Goal: Information Seeking & Learning: Compare options

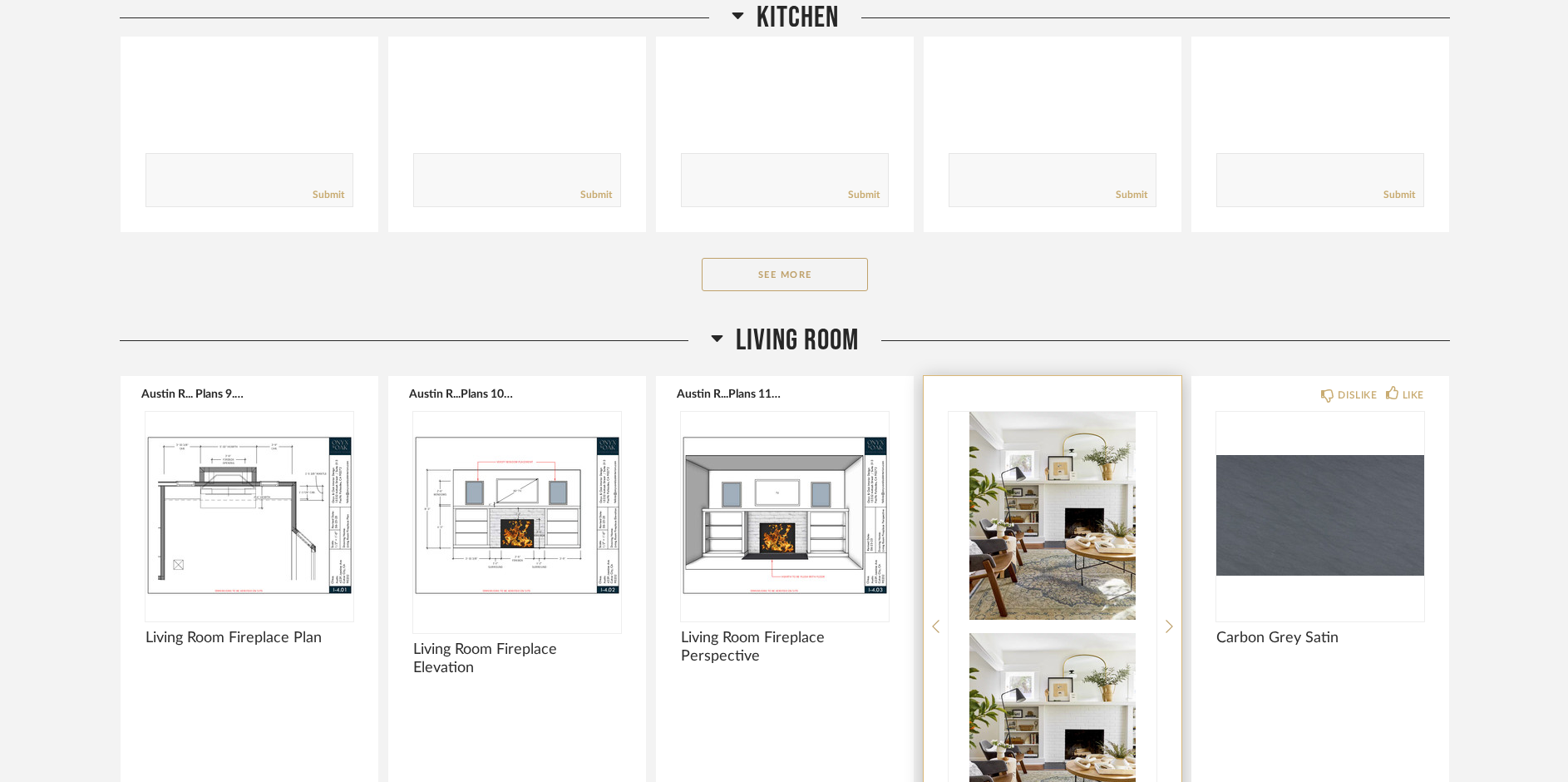
scroll to position [1828, 0]
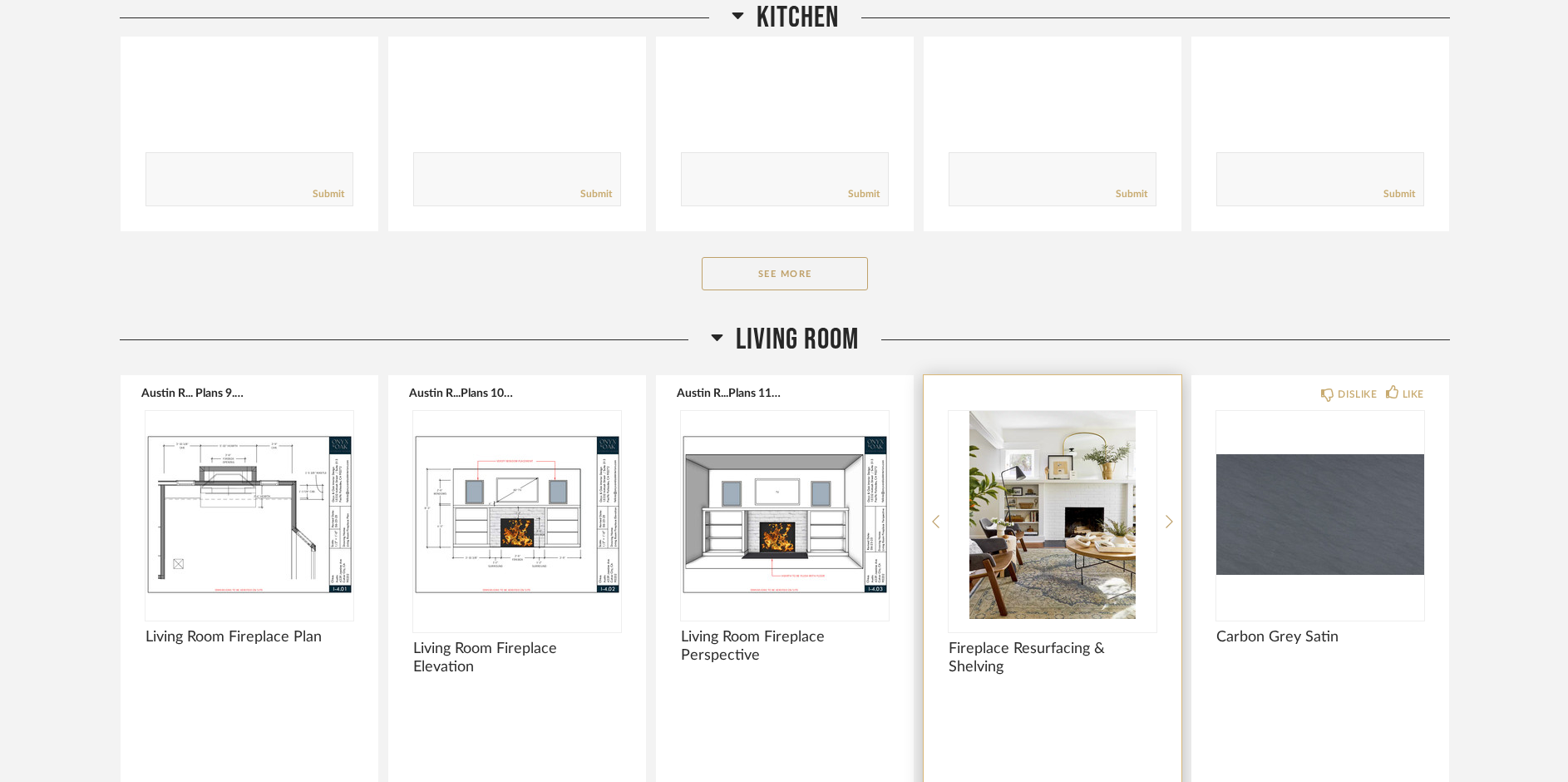
click at [1036, 581] on img "0" at bounding box center [1052, 514] width 208 height 208
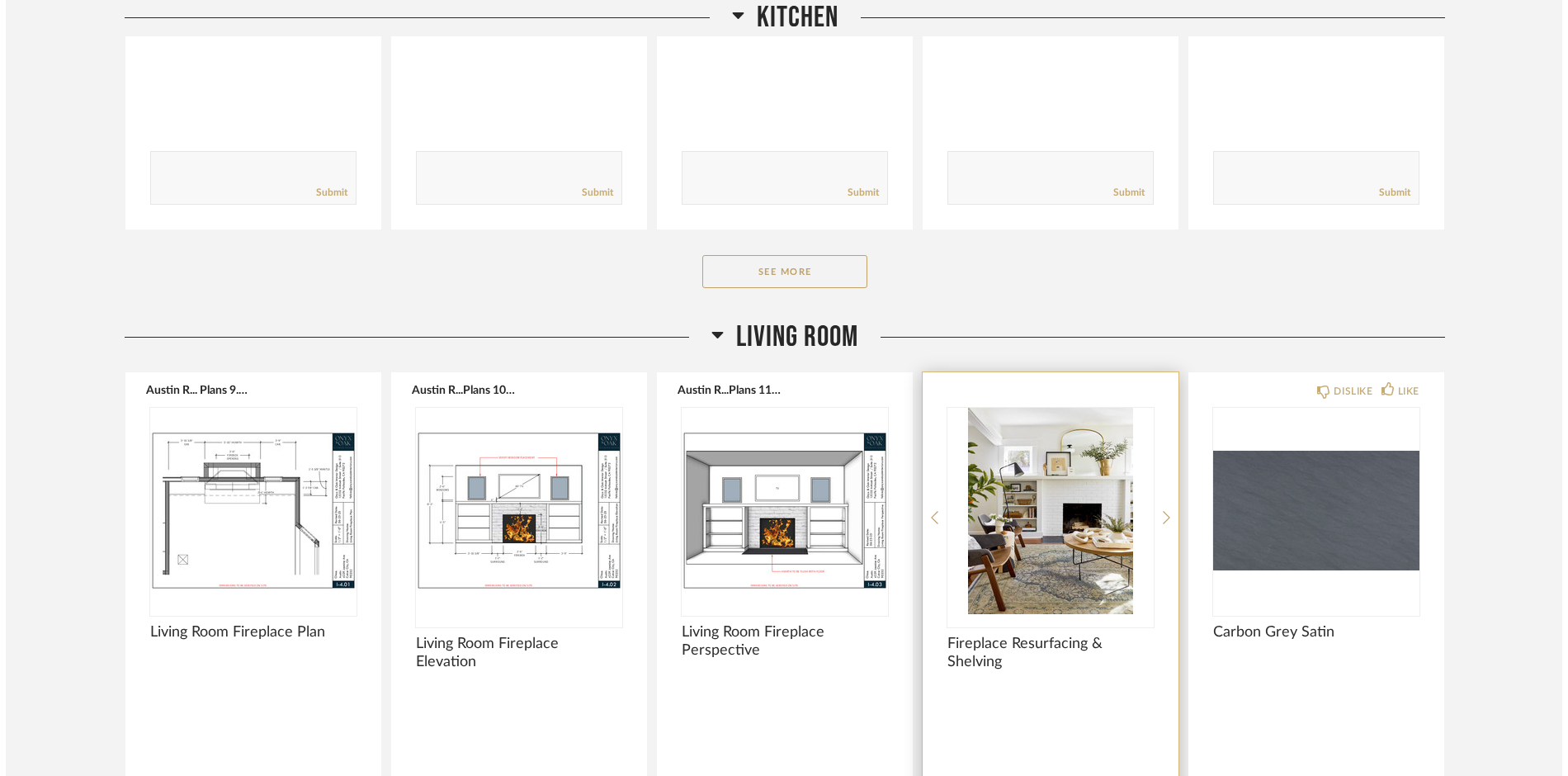
scroll to position [0, 0]
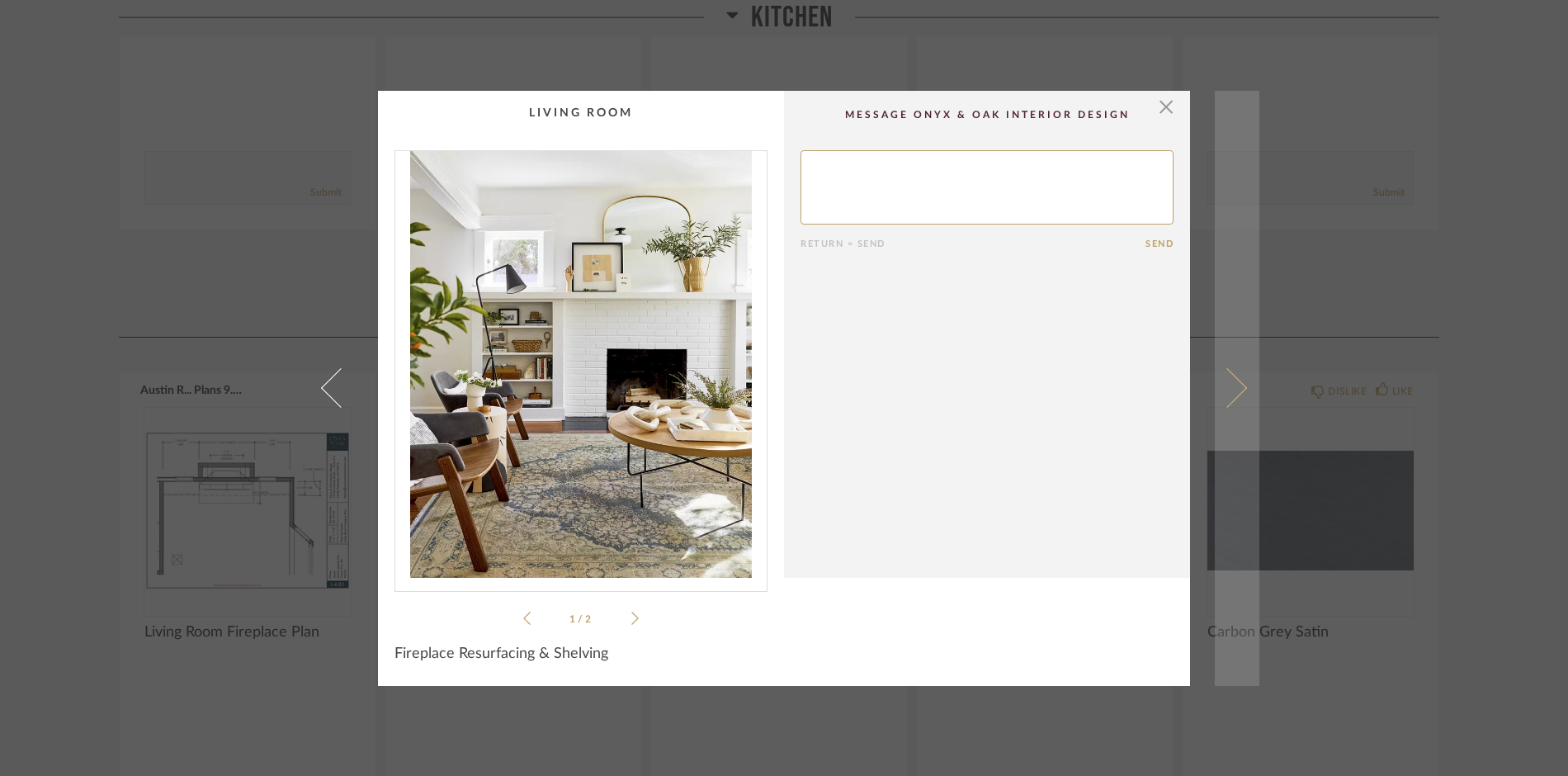
click at [1235, 386] on span at bounding box center [1227, 388] width 39 height 39
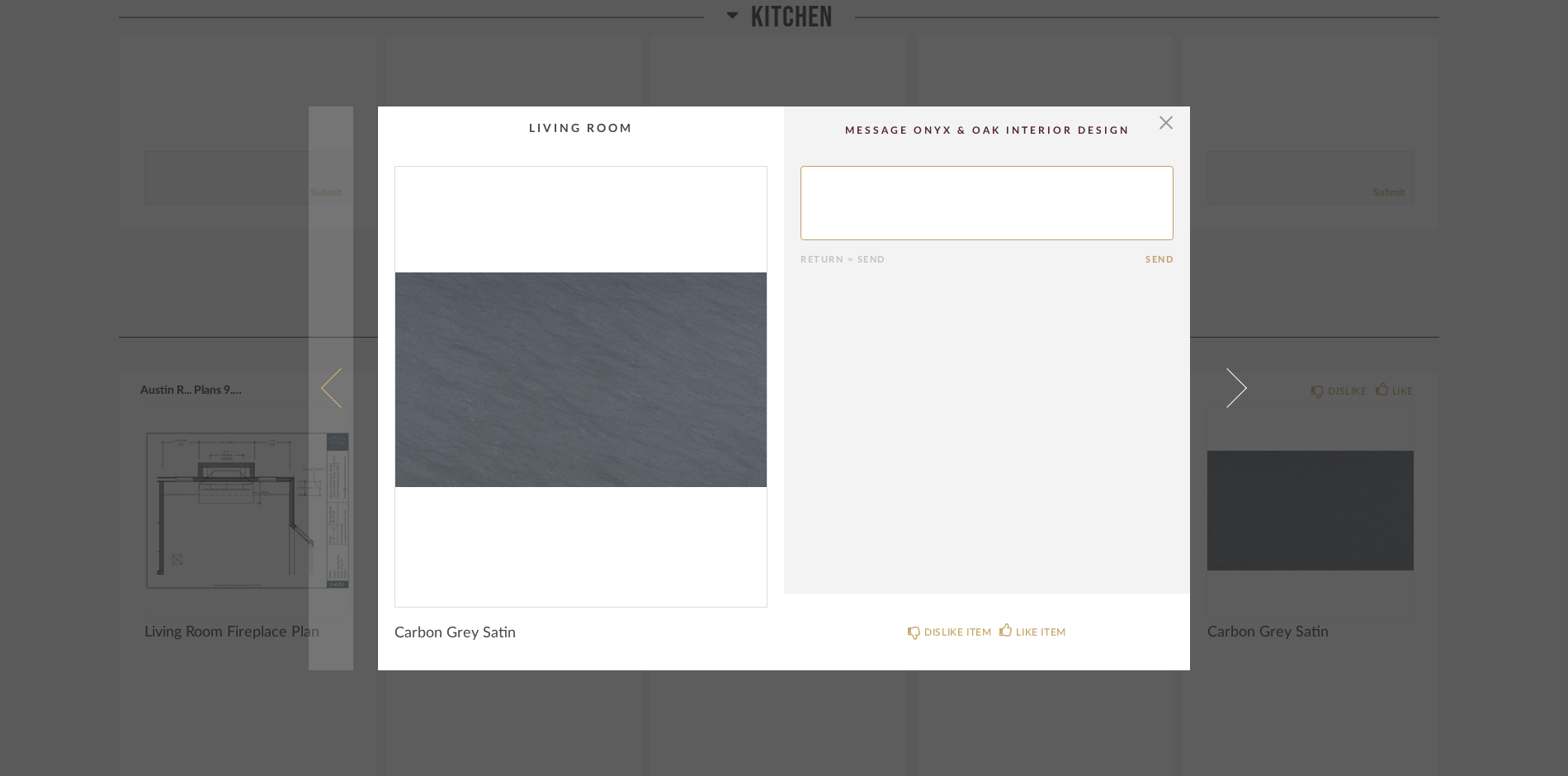
click at [326, 390] on span at bounding box center [341, 388] width 39 height 39
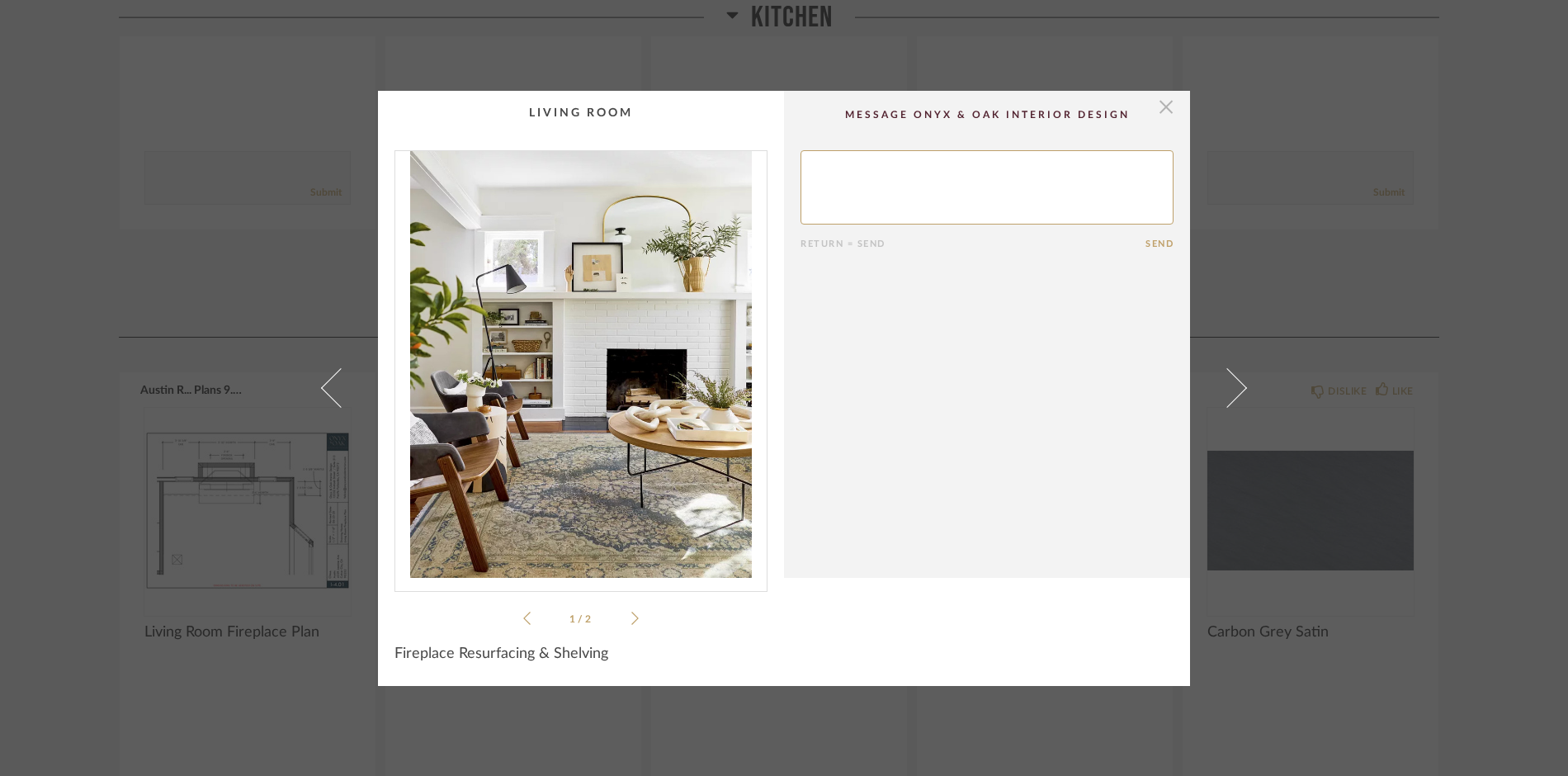
click at [1158, 111] on span "button" at bounding box center [1166, 107] width 33 height 33
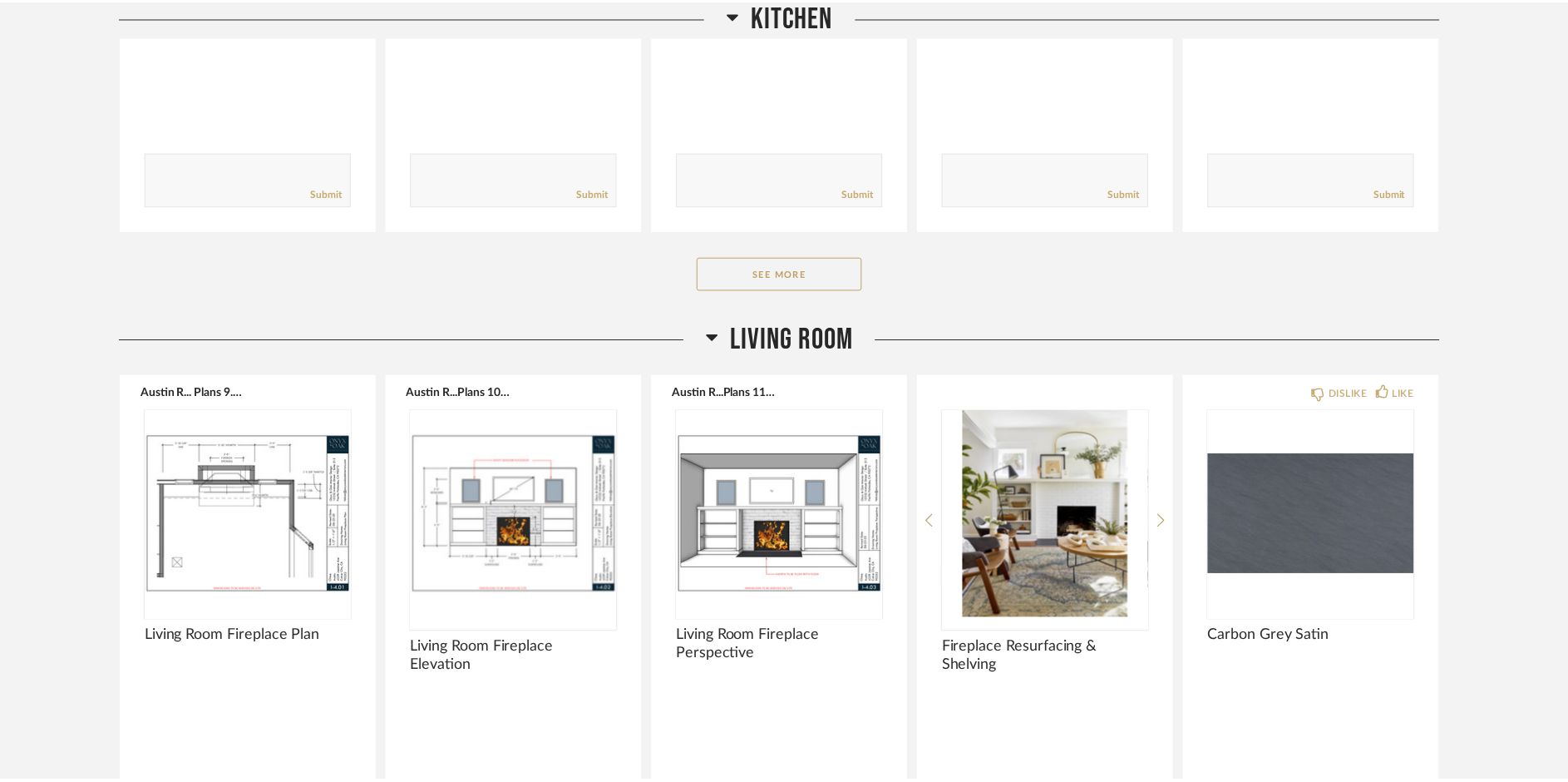
scroll to position [1828, 0]
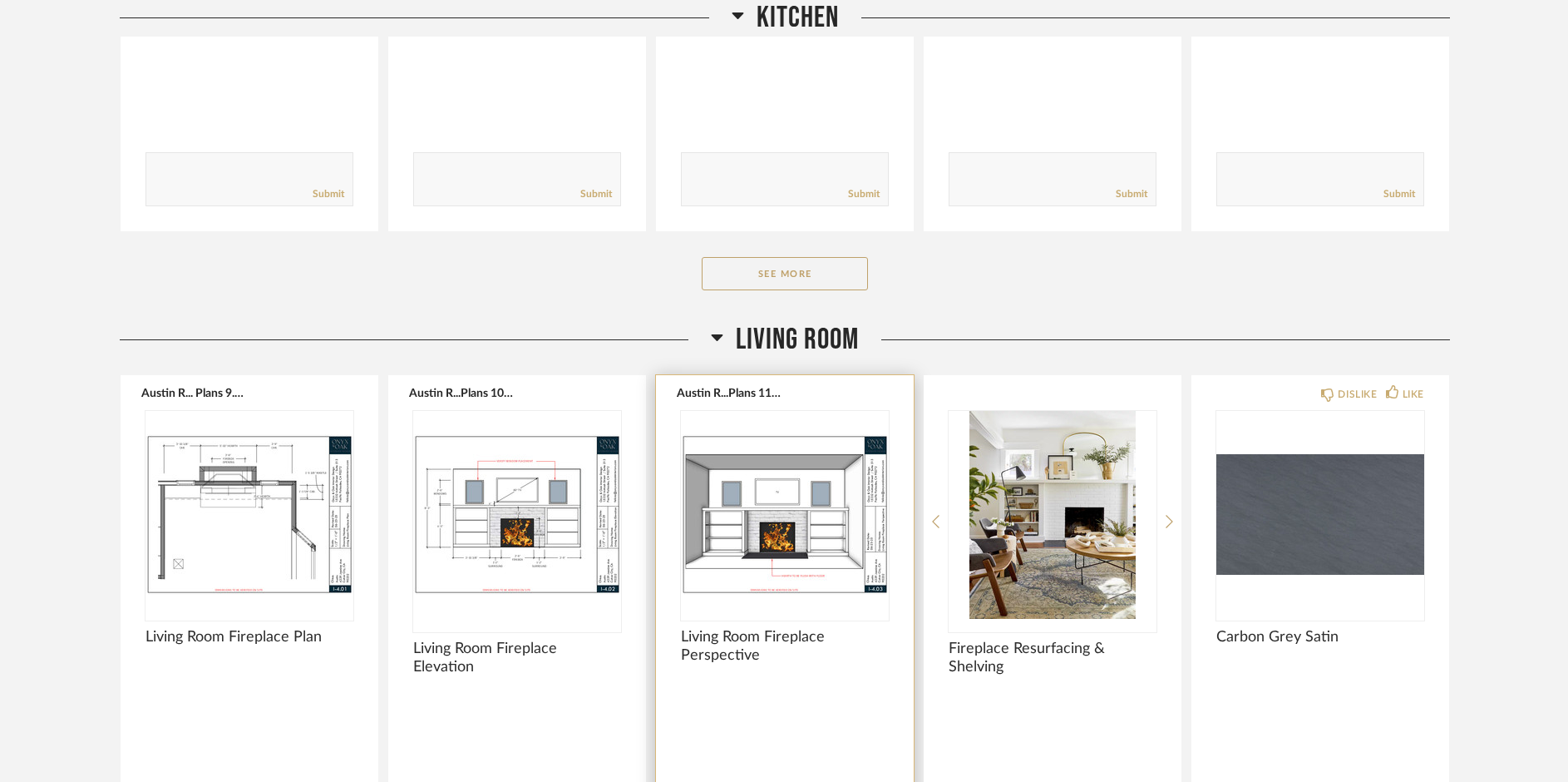
click at [758, 531] on div at bounding box center [784, 514] width 208 height 208
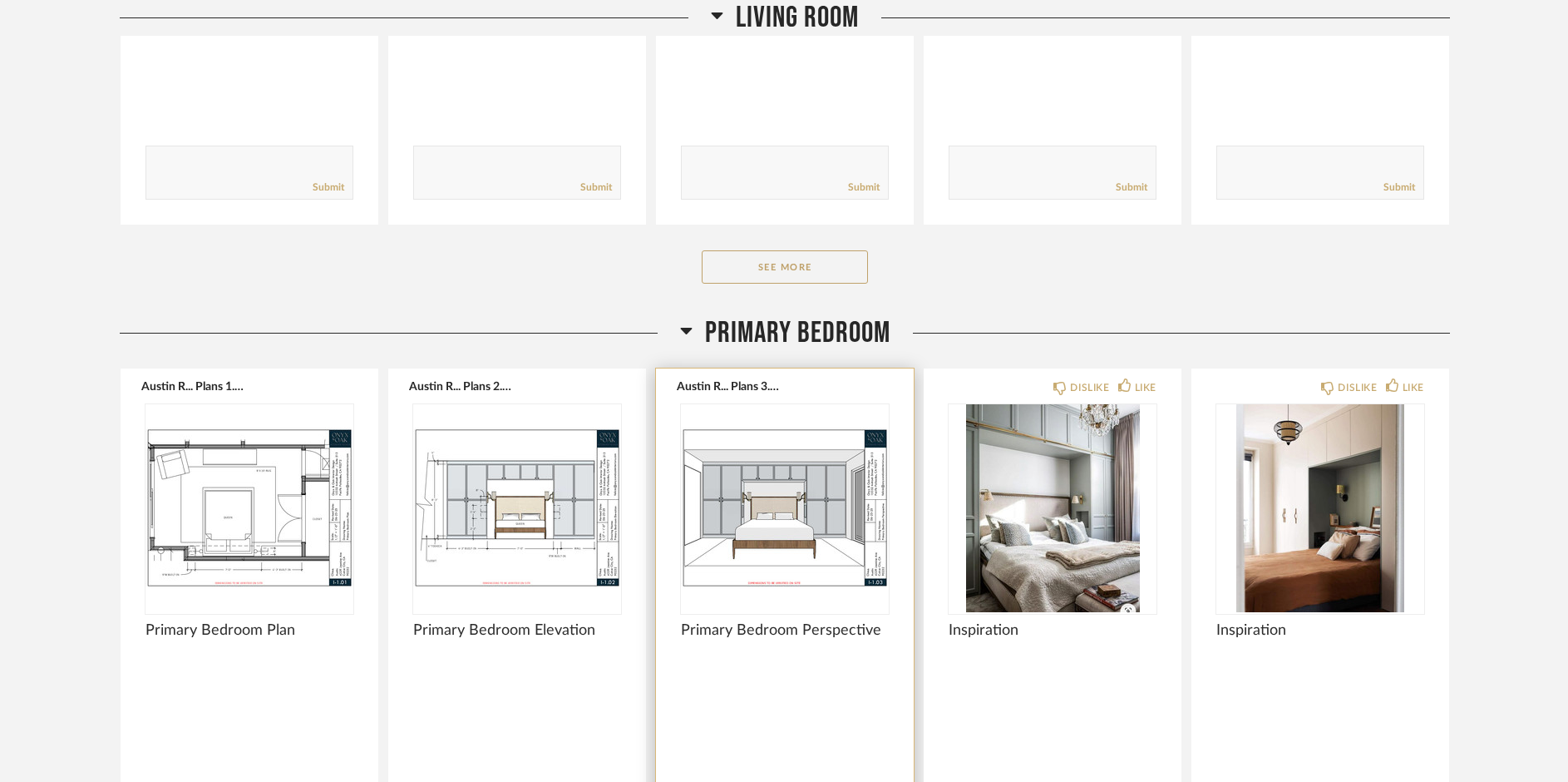
scroll to position [2494, 0]
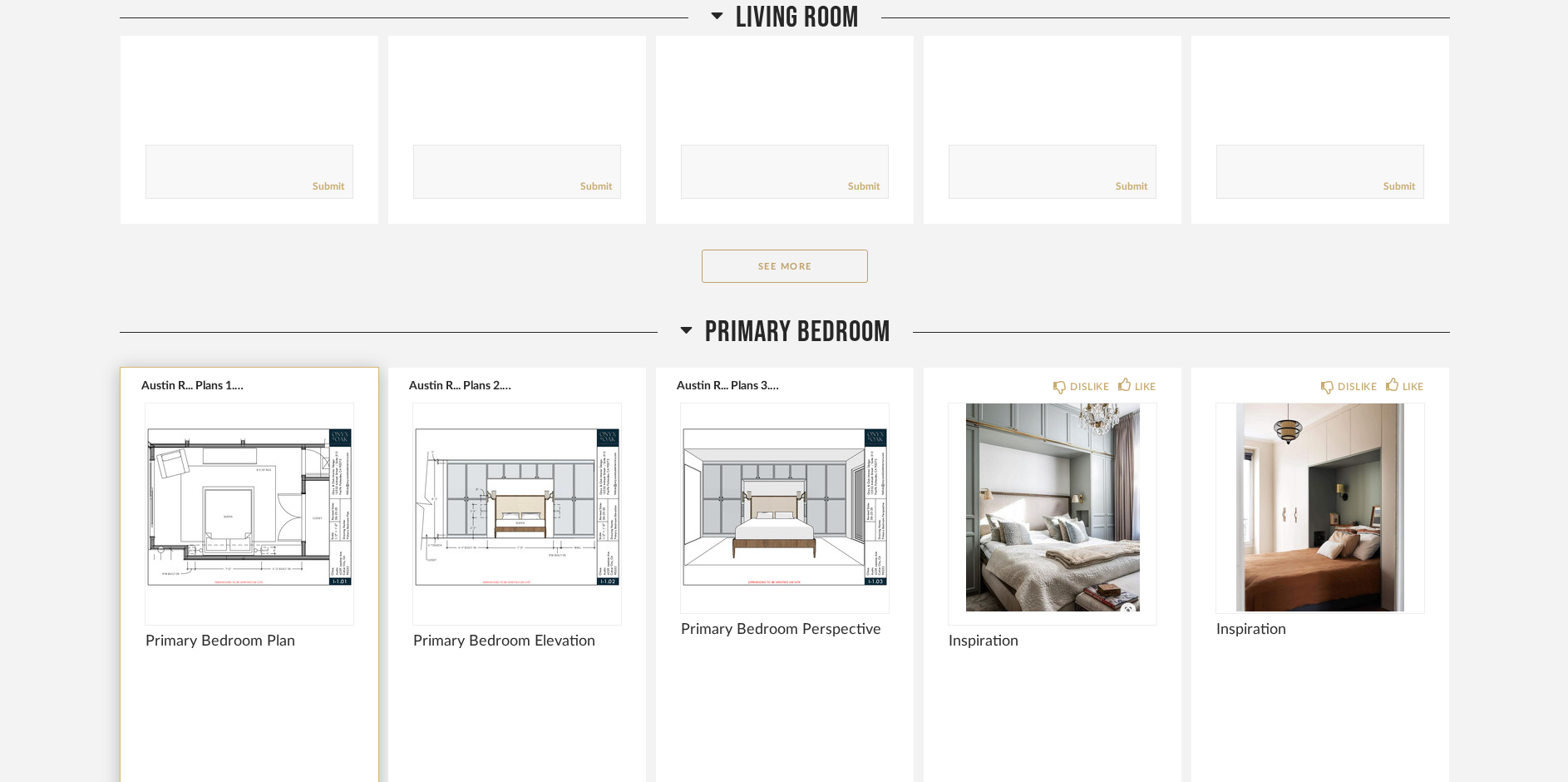
click at [268, 512] on img "0" at bounding box center [249, 507] width 208 height 208
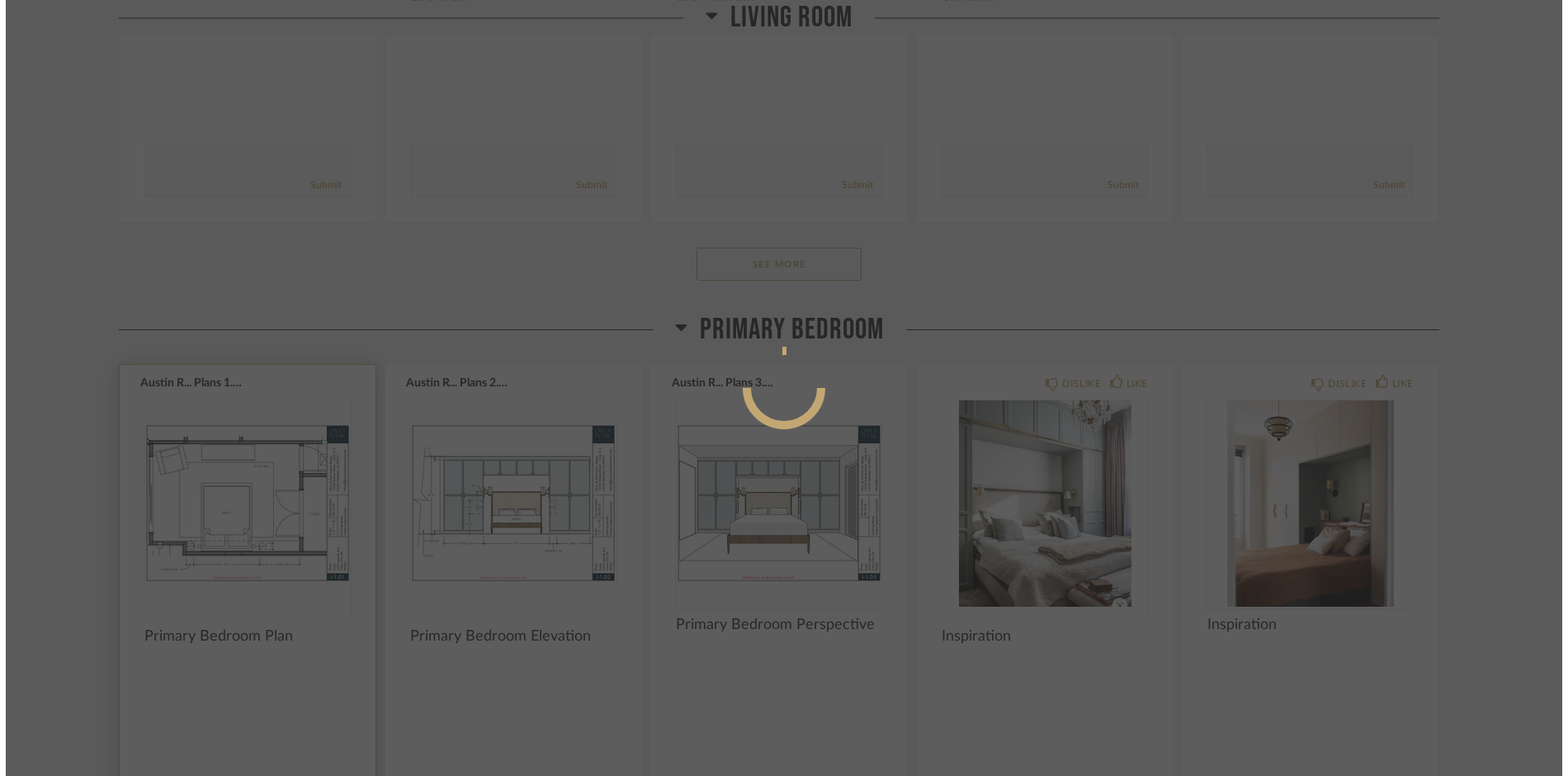
scroll to position [0, 0]
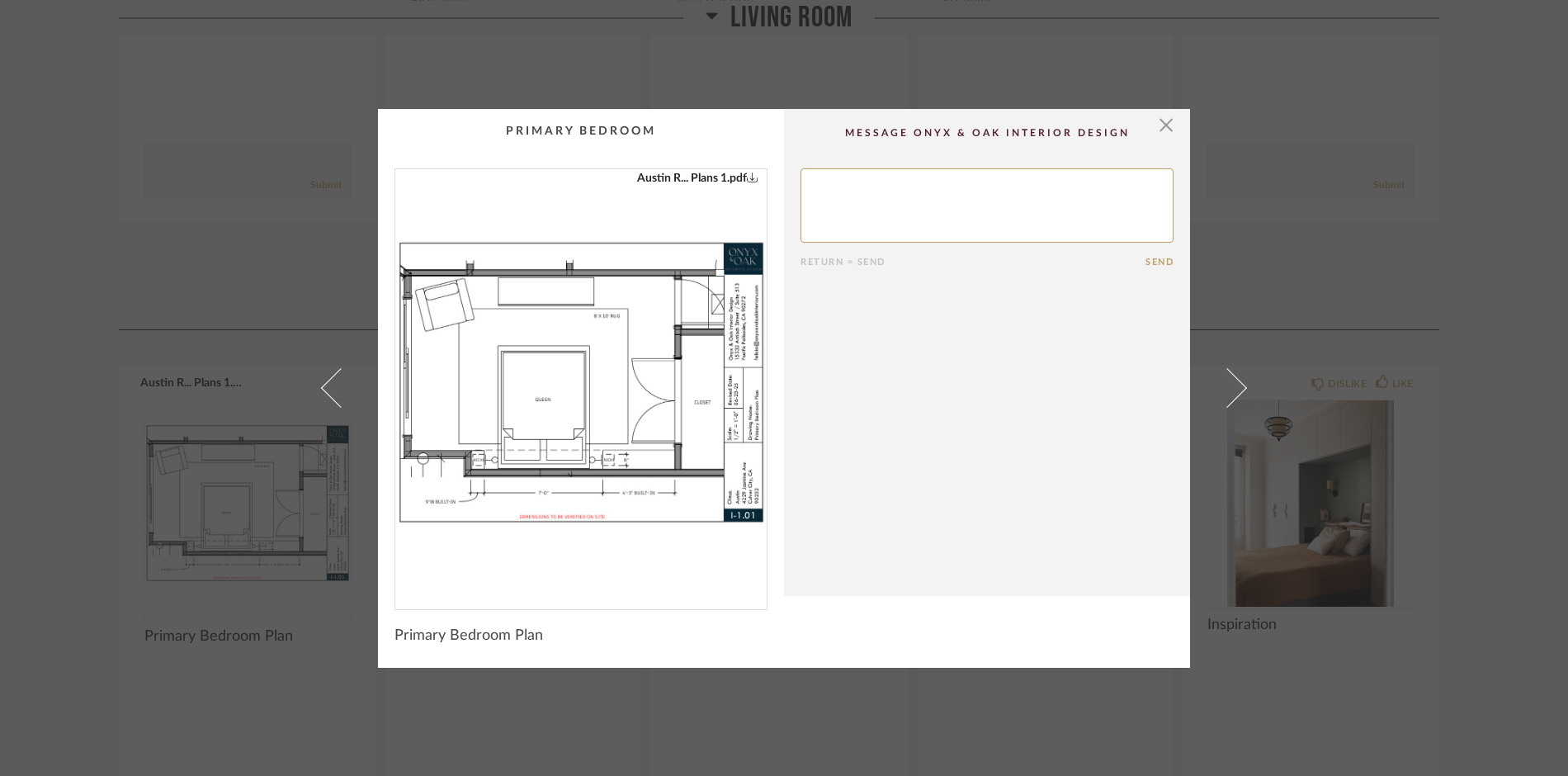
click at [650, 379] on img "0" at bounding box center [581, 383] width 371 height 426
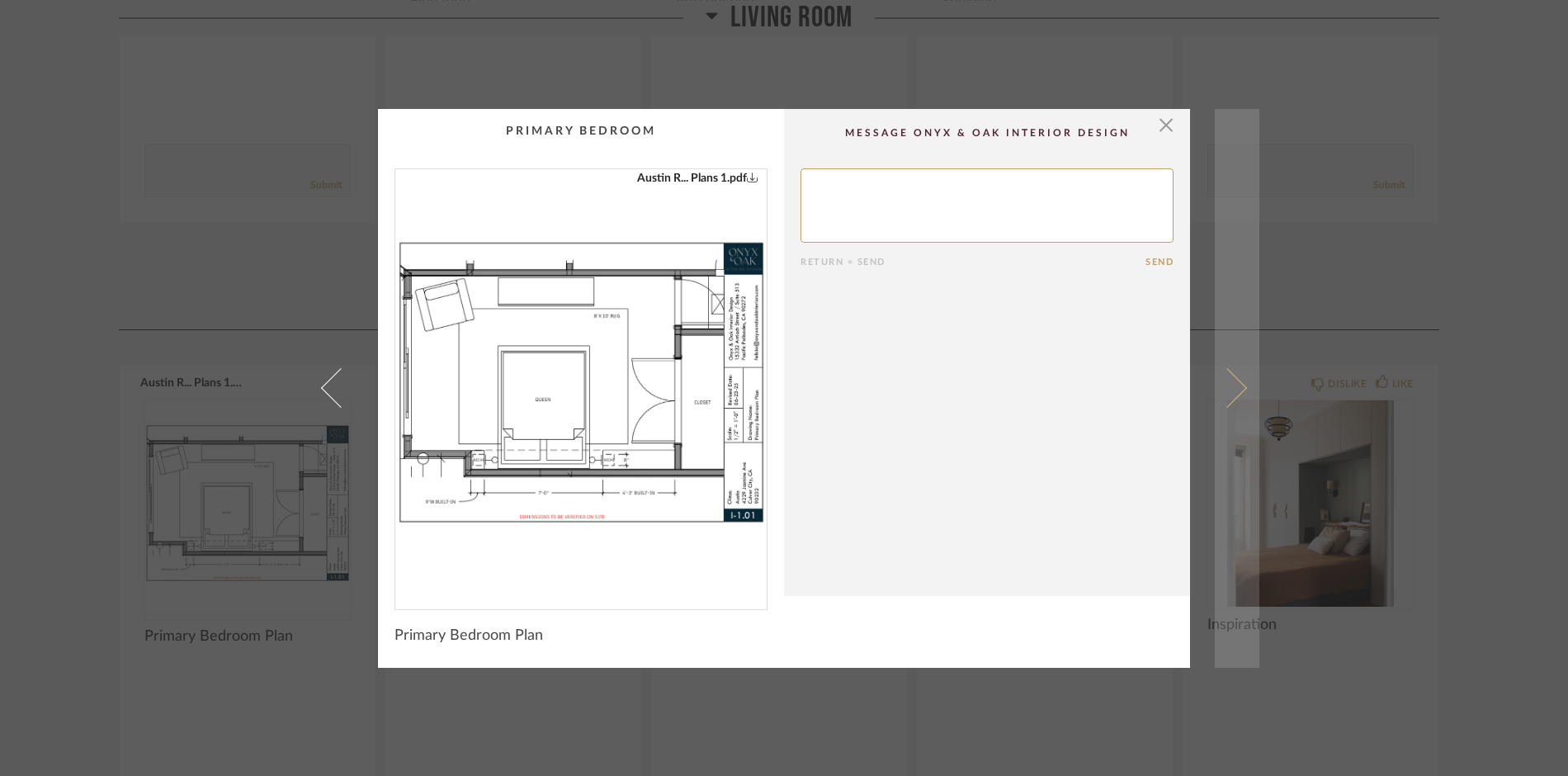
click at [1233, 390] on span at bounding box center [1227, 388] width 39 height 39
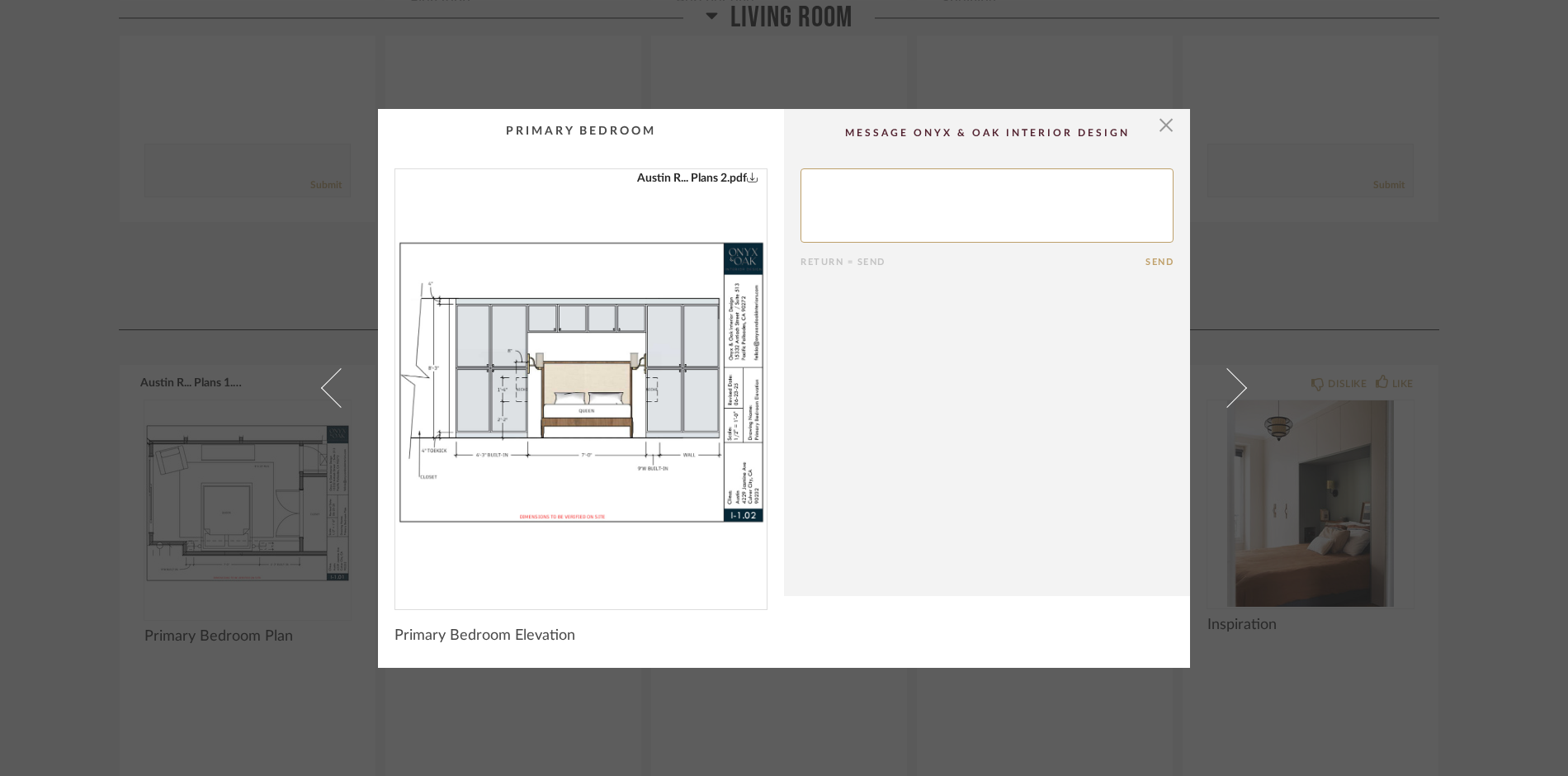
click at [647, 456] on img "0" at bounding box center [581, 383] width 371 height 426
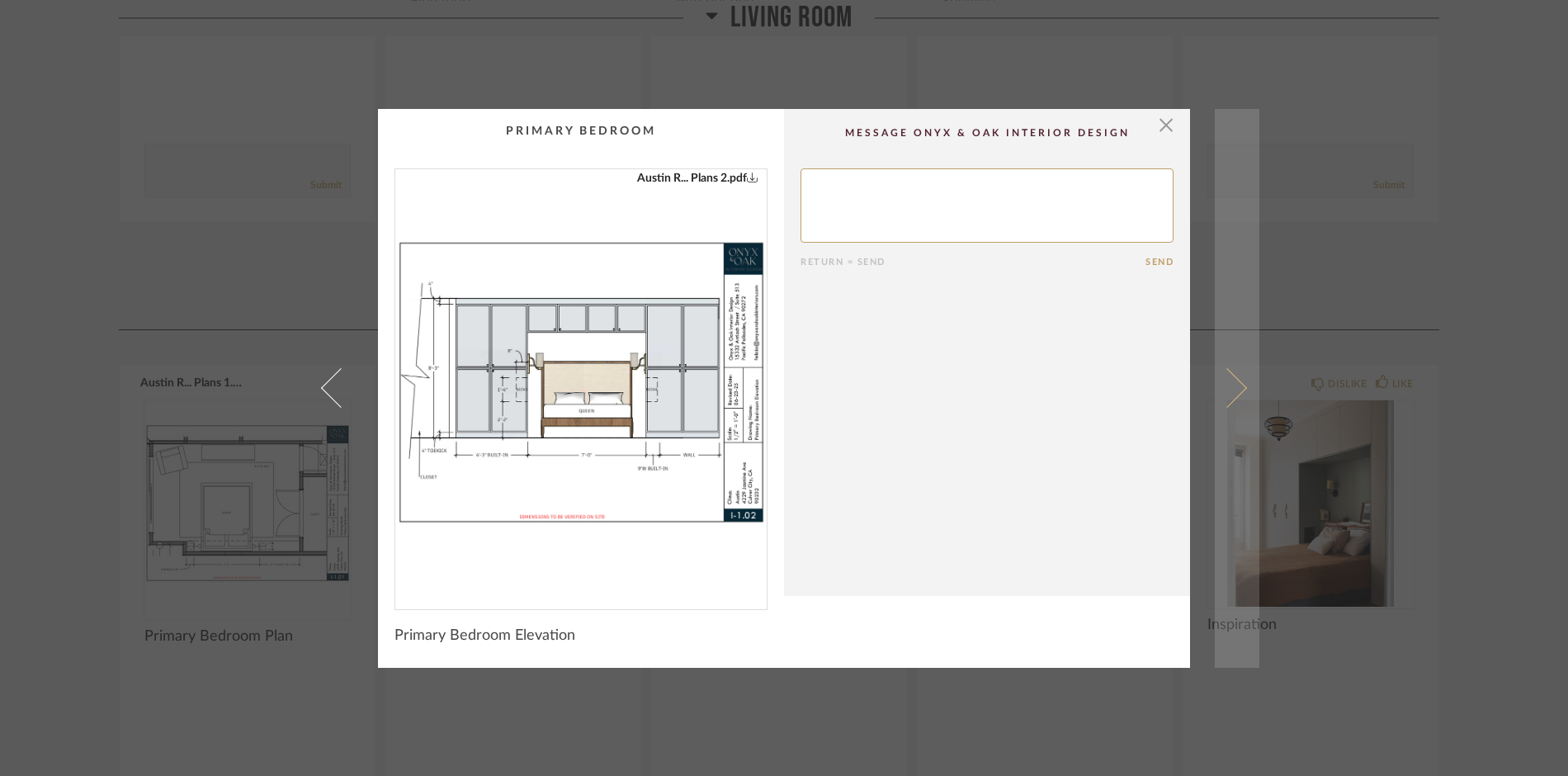
click at [1237, 387] on span at bounding box center [1227, 388] width 39 height 39
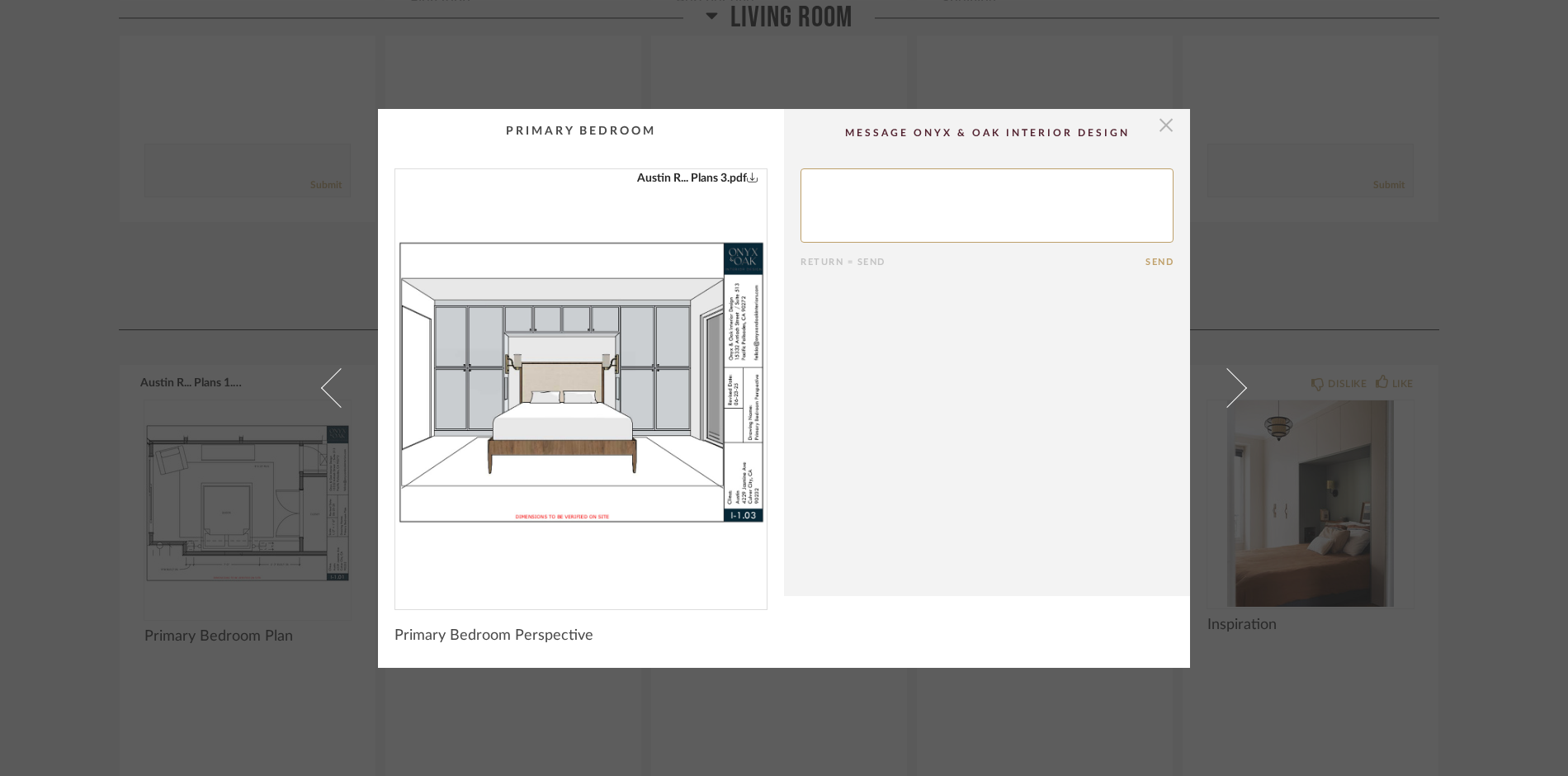
click at [1160, 129] on span "button" at bounding box center [1166, 125] width 33 height 33
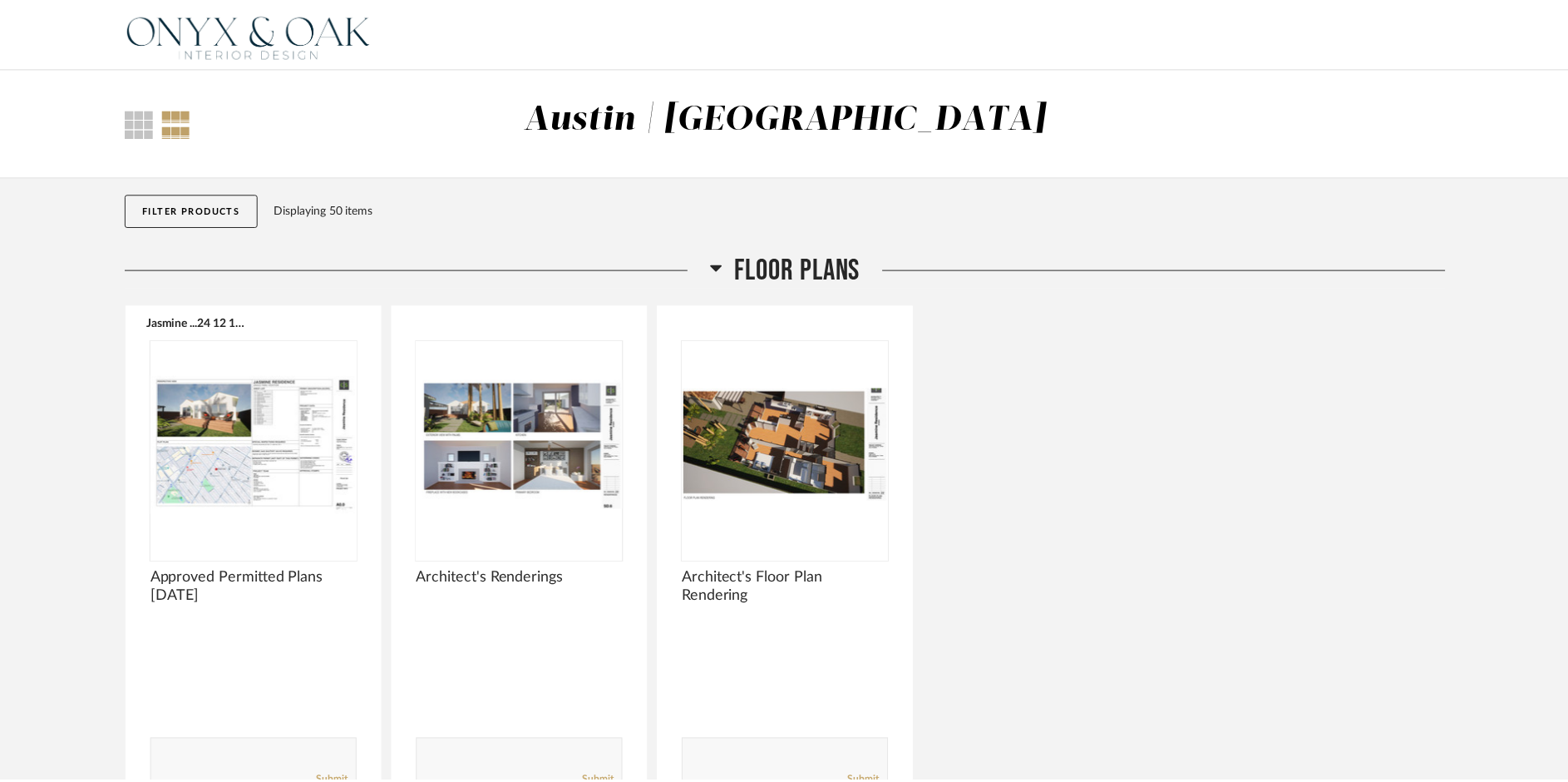
scroll to position [2494, 0]
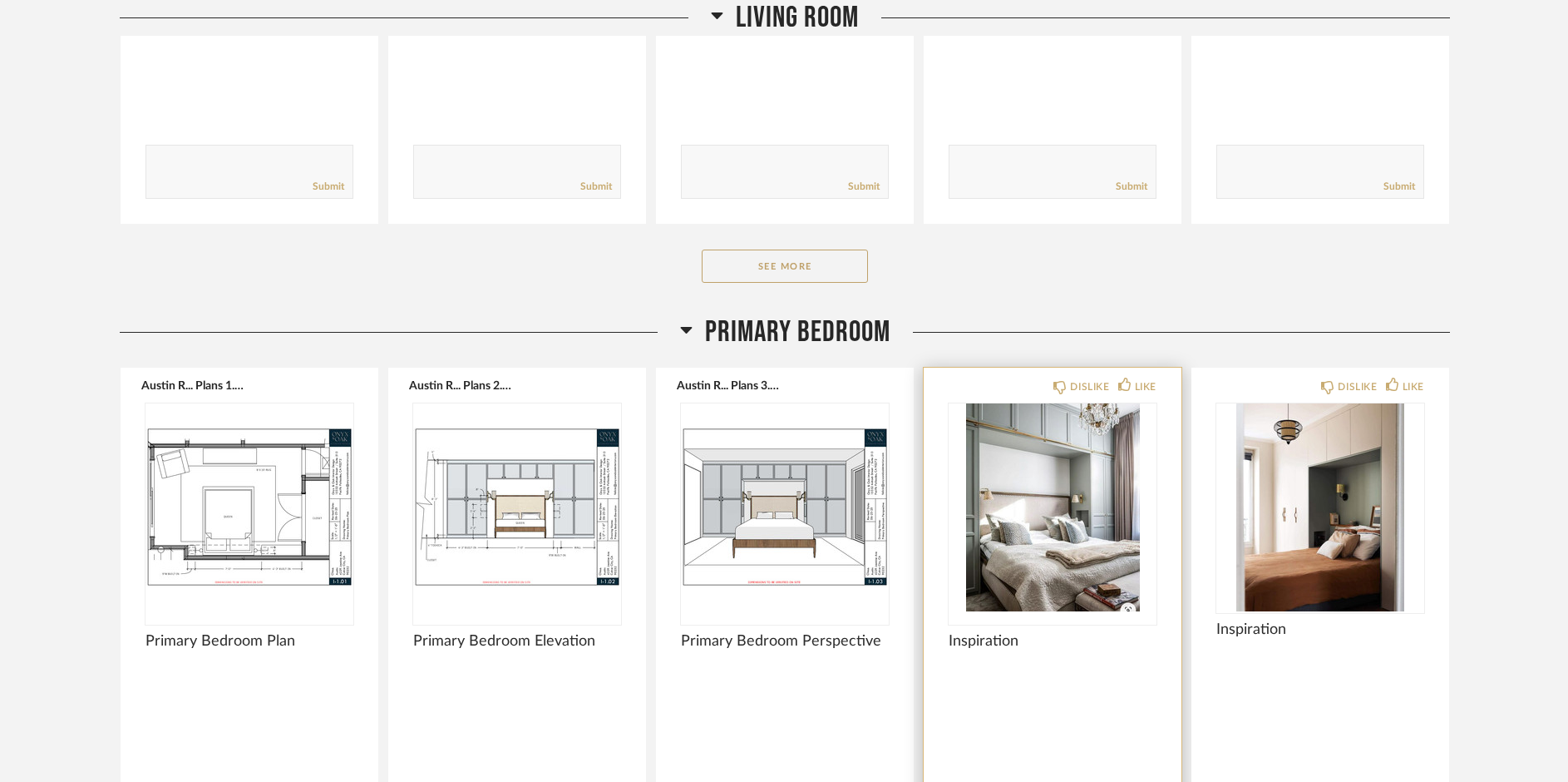
click at [1051, 530] on img "0" at bounding box center [1052, 507] width 208 height 208
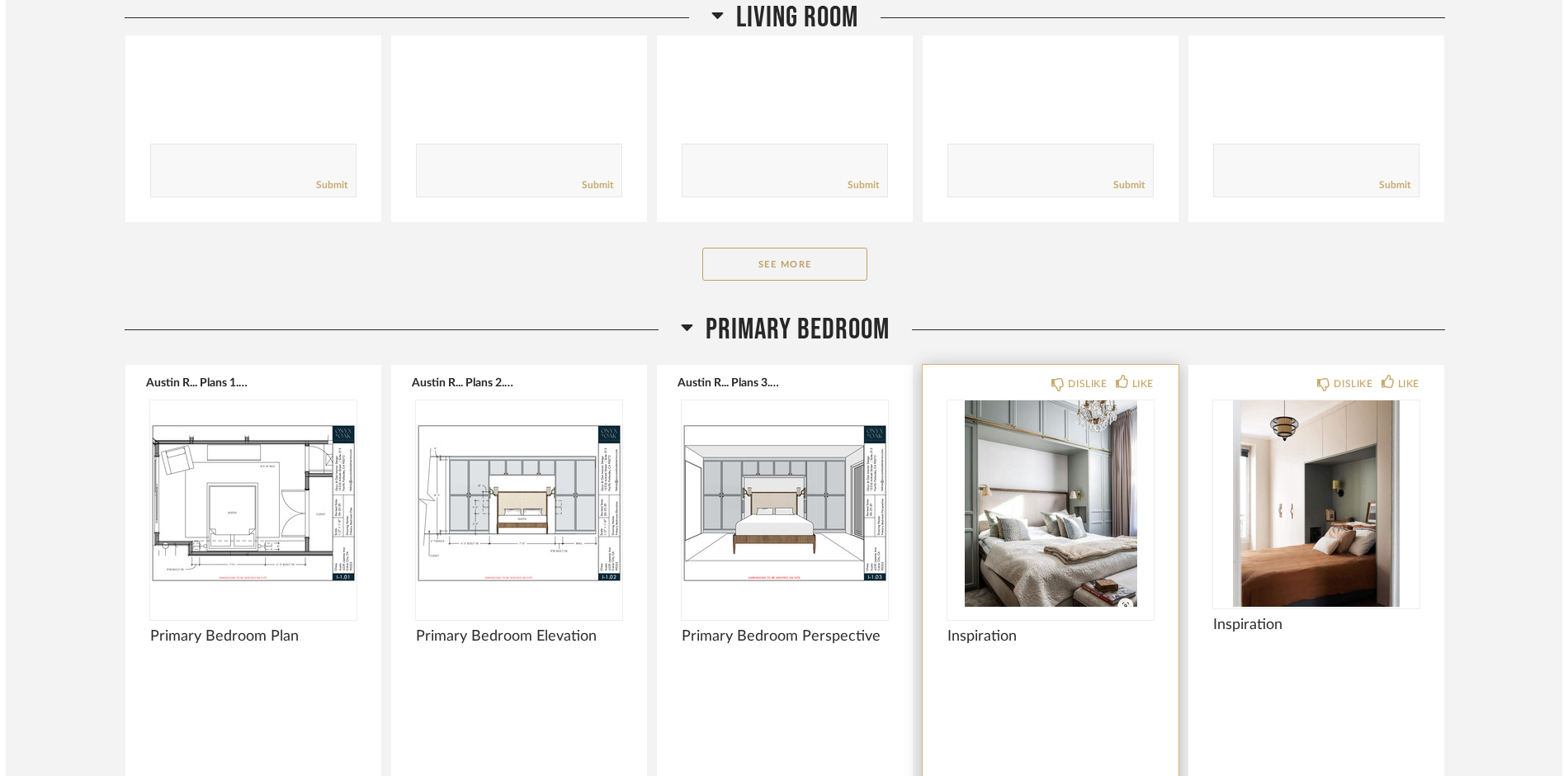
scroll to position [0, 0]
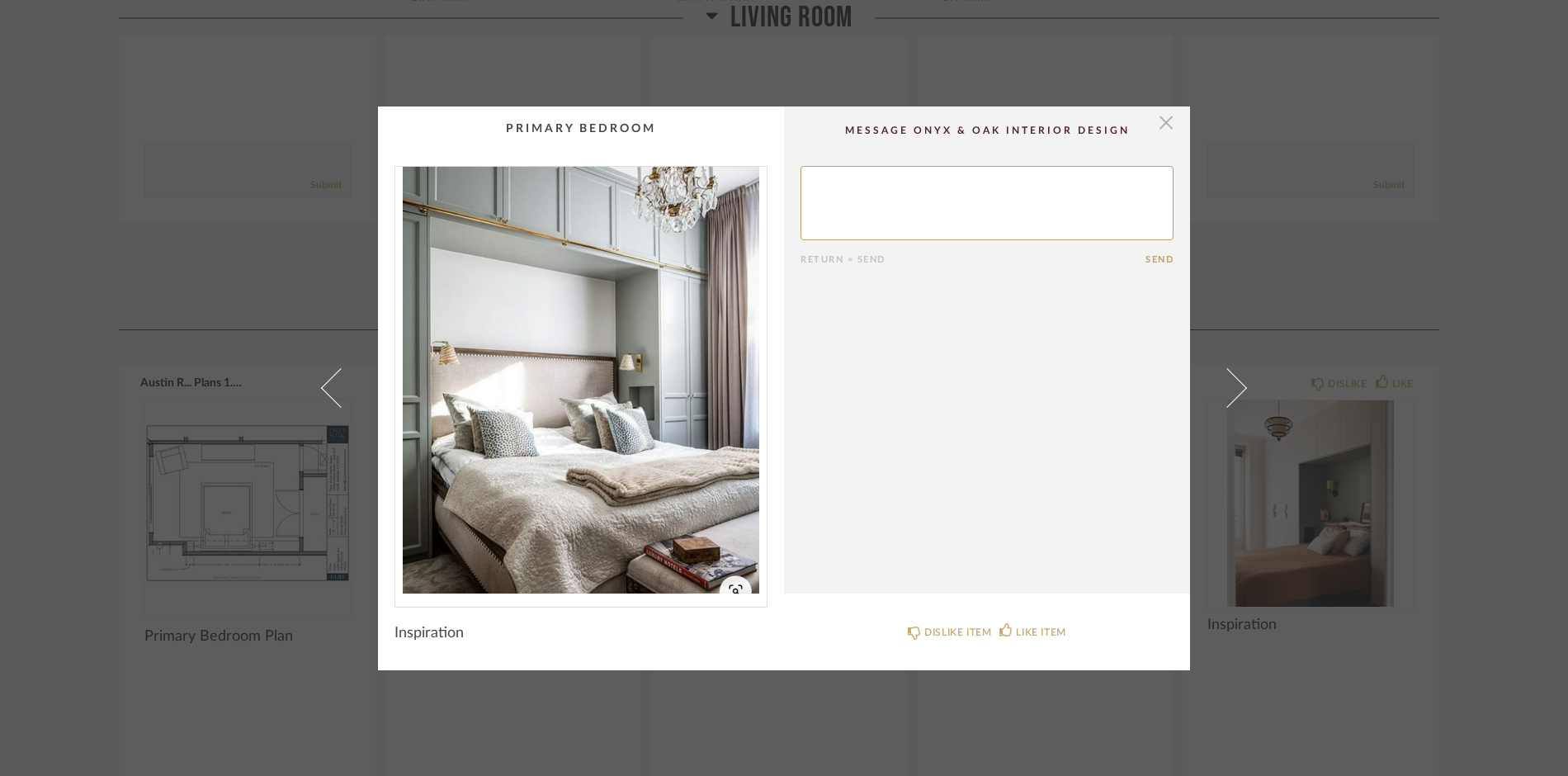
click at [1161, 126] on span "button" at bounding box center [1166, 122] width 33 height 33
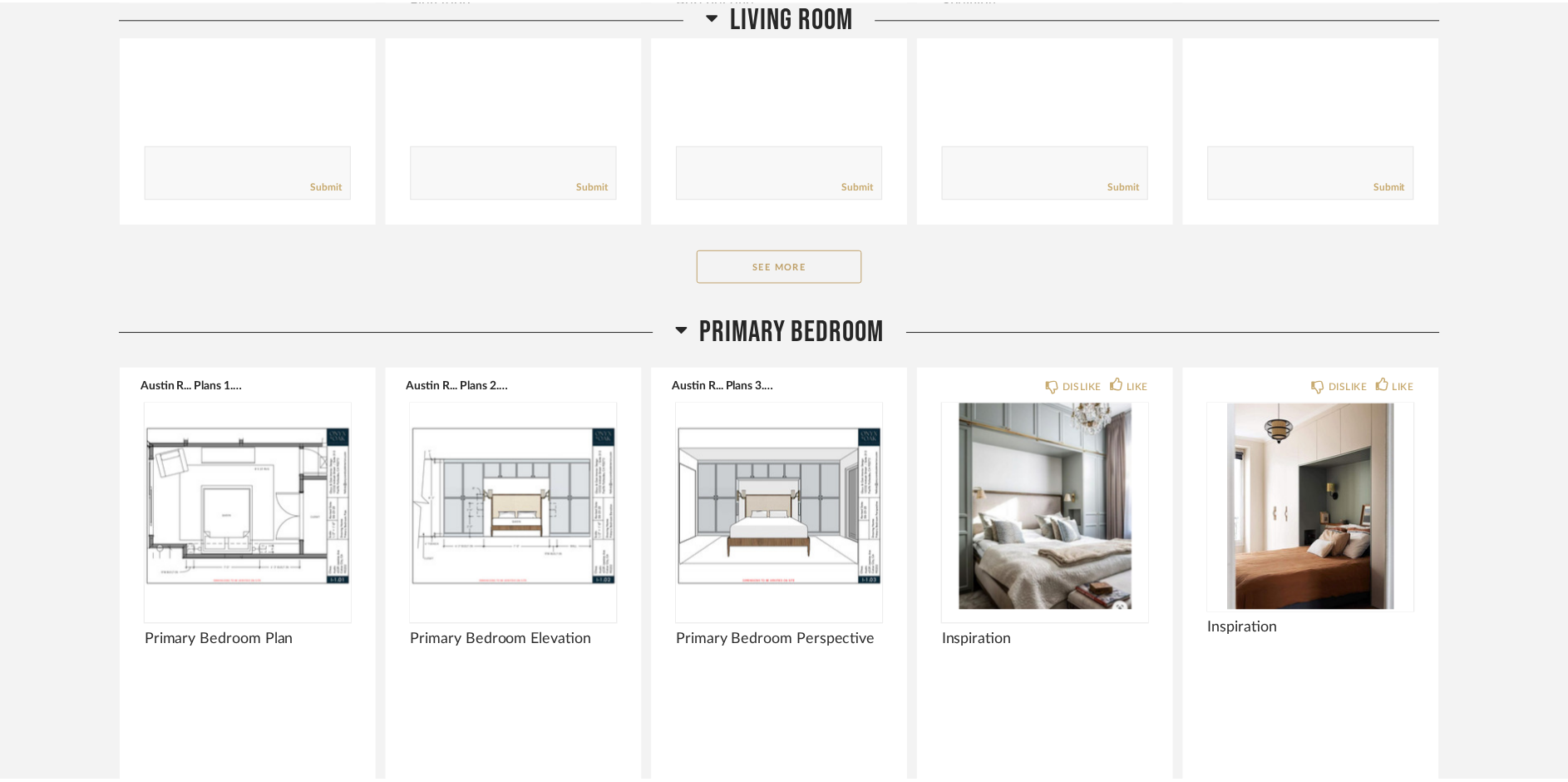
scroll to position [2494, 0]
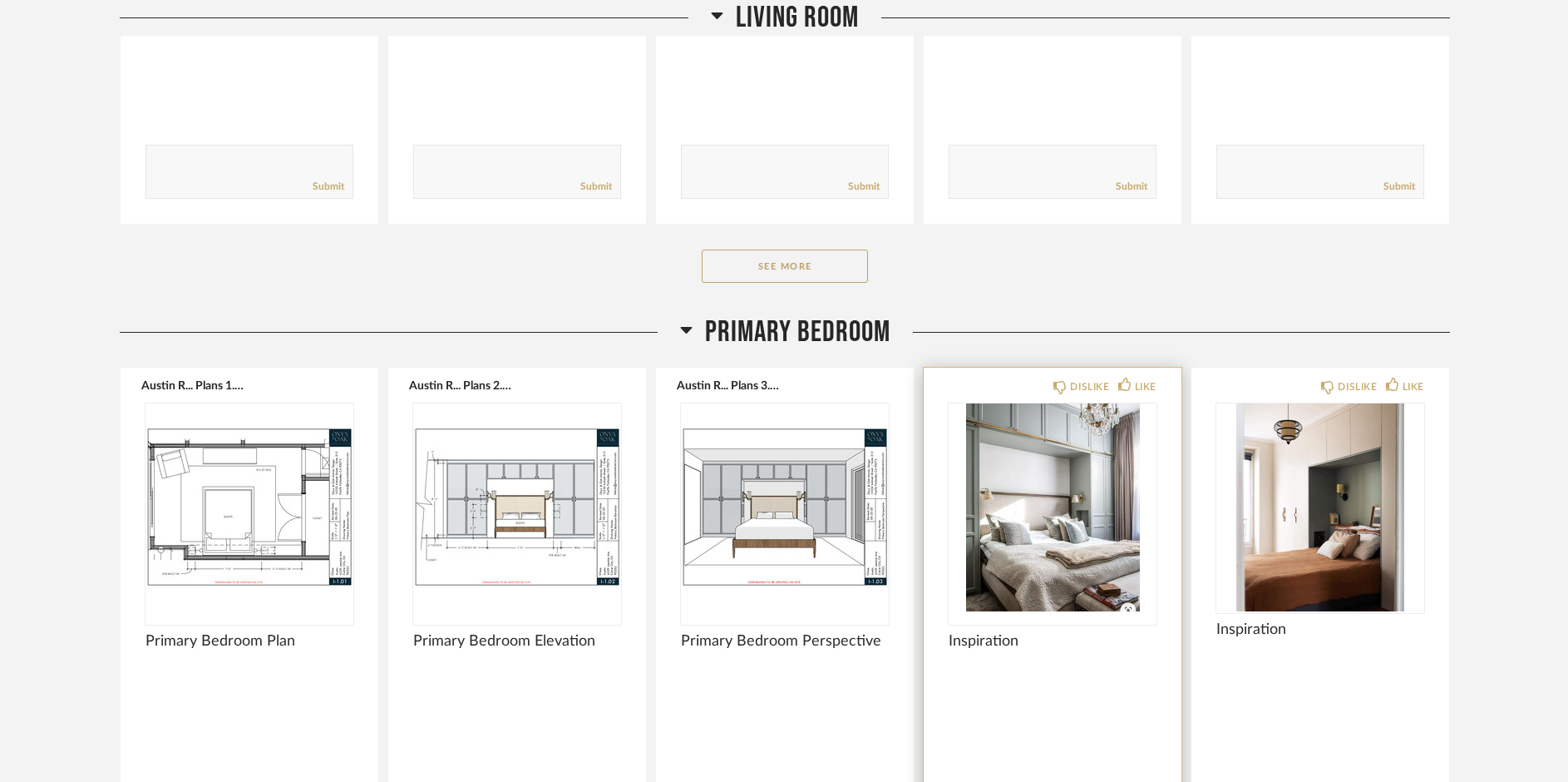
click at [980, 507] on img "0" at bounding box center [1052, 507] width 208 height 208
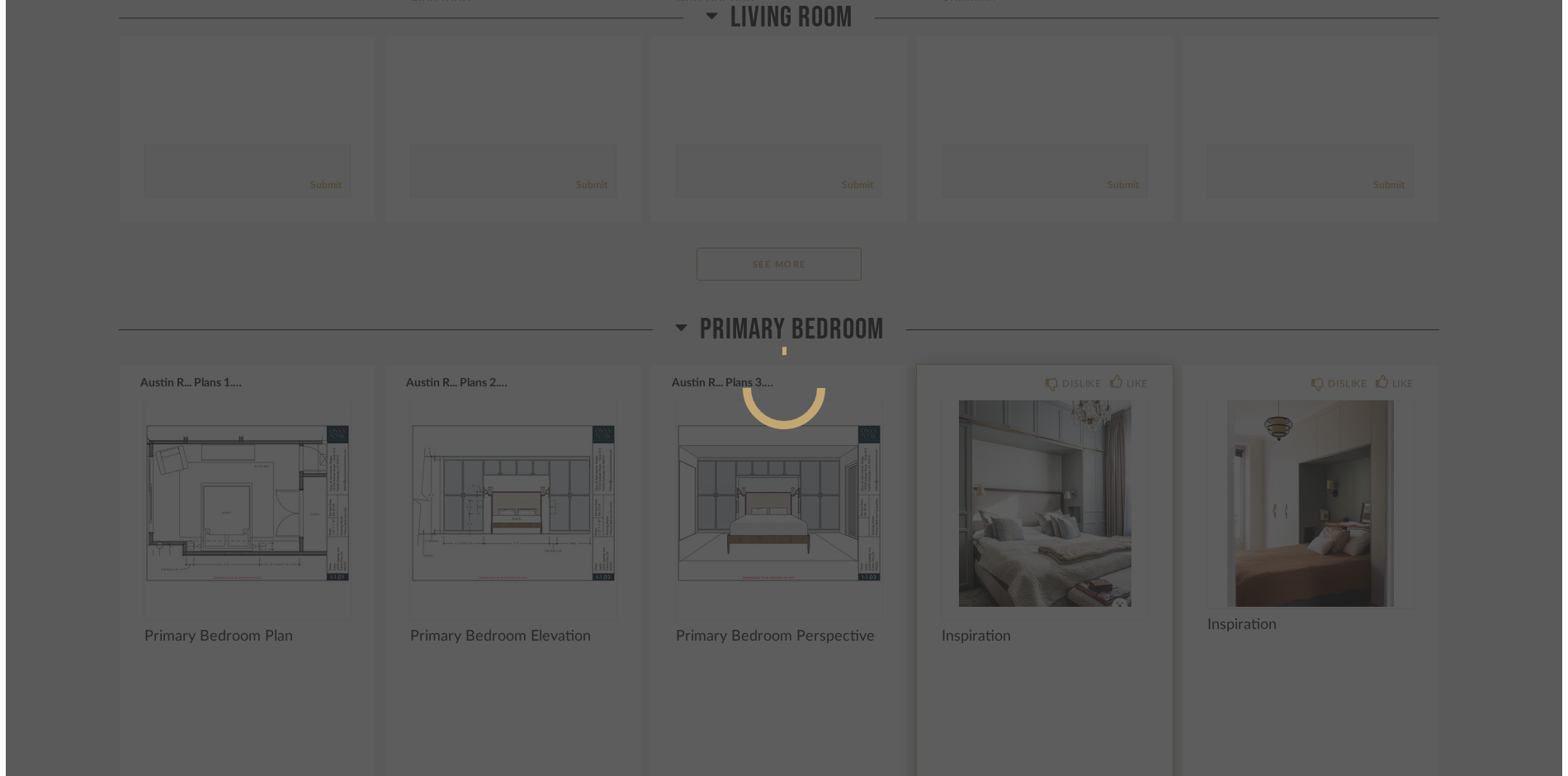
scroll to position [0, 0]
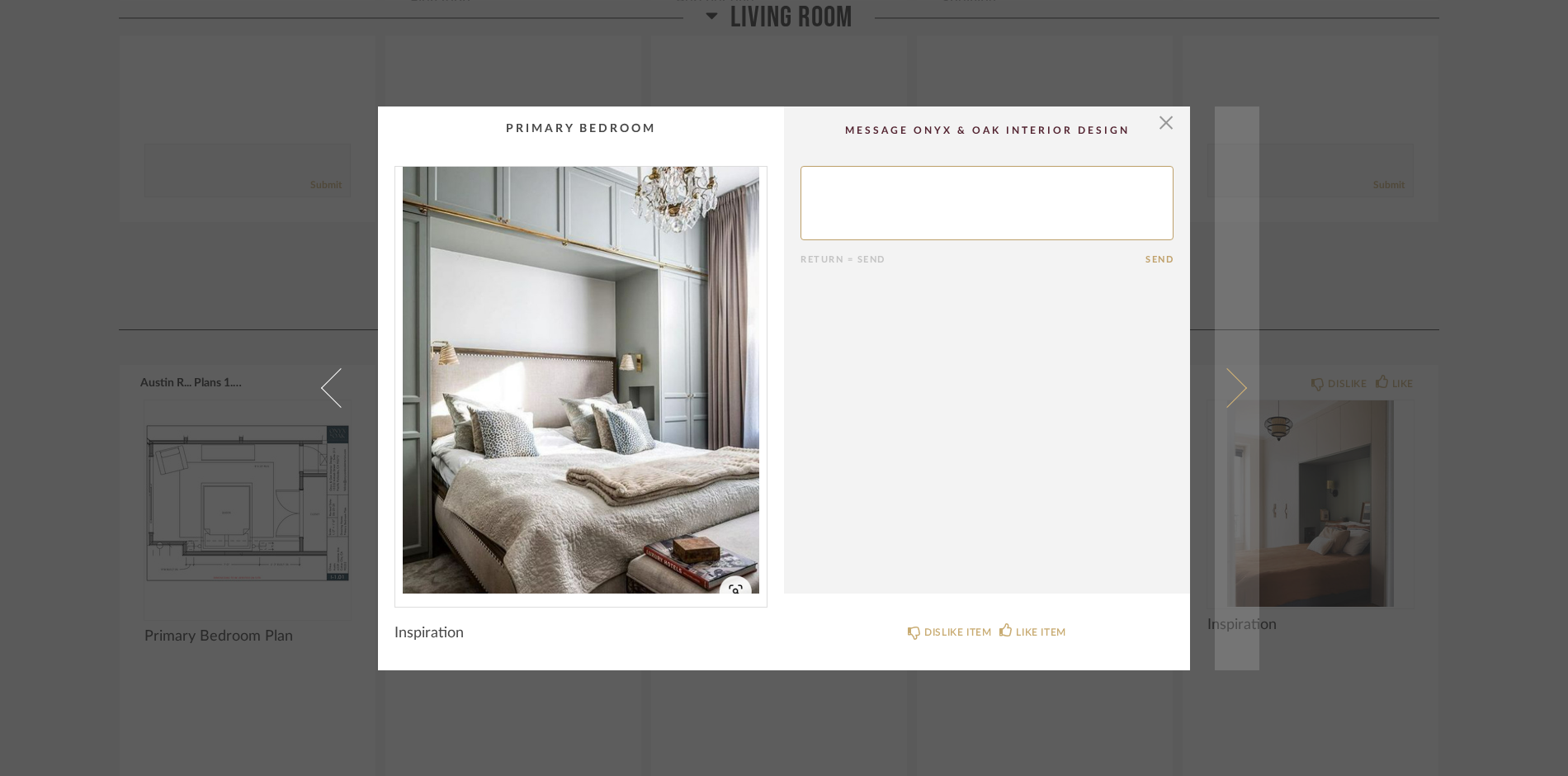
click at [1226, 383] on span at bounding box center [1227, 388] width 39 height 39
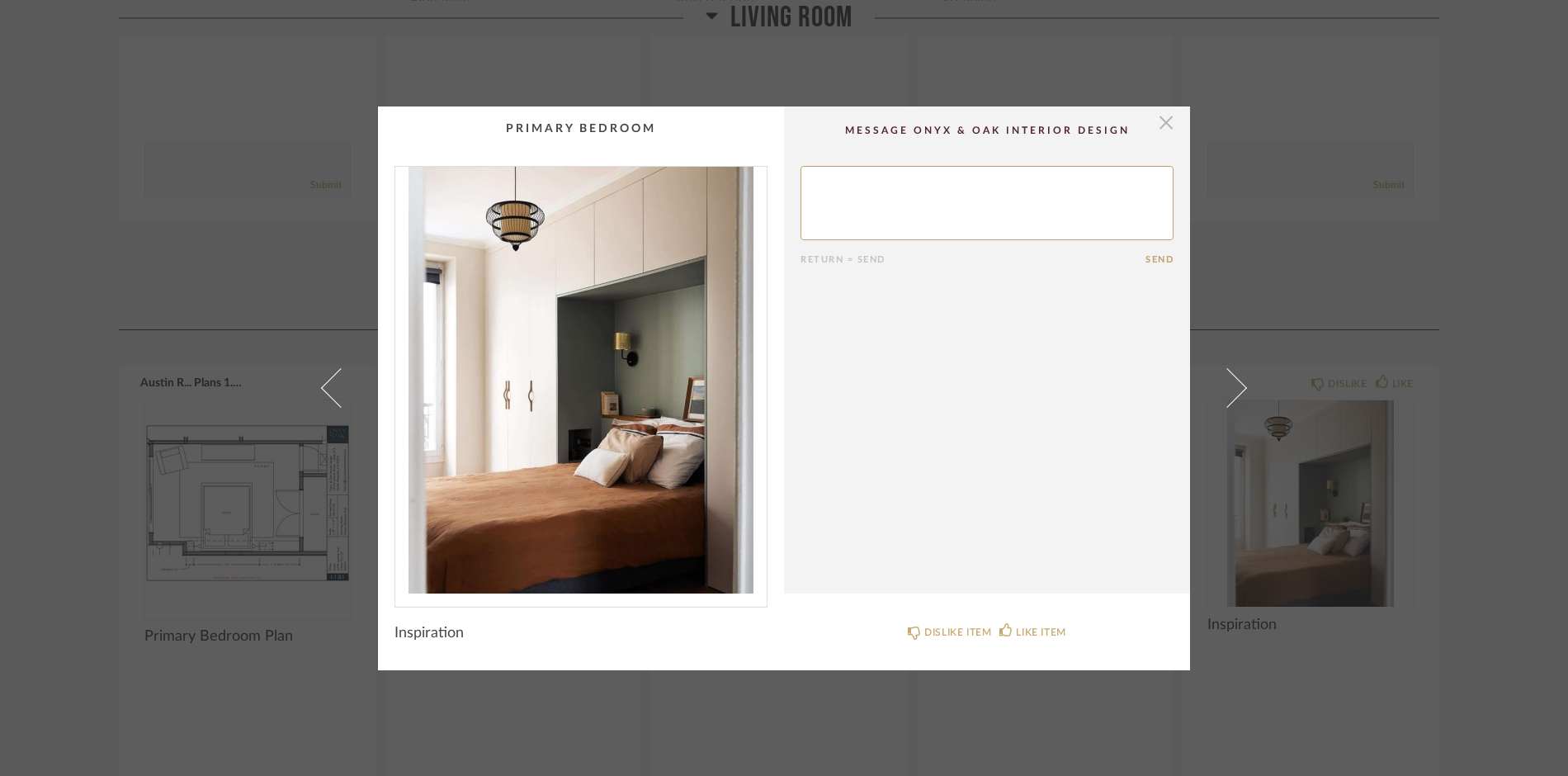
click at [1151, 127] on span "button" at bounding box center [1166, 122] width 33 height 33
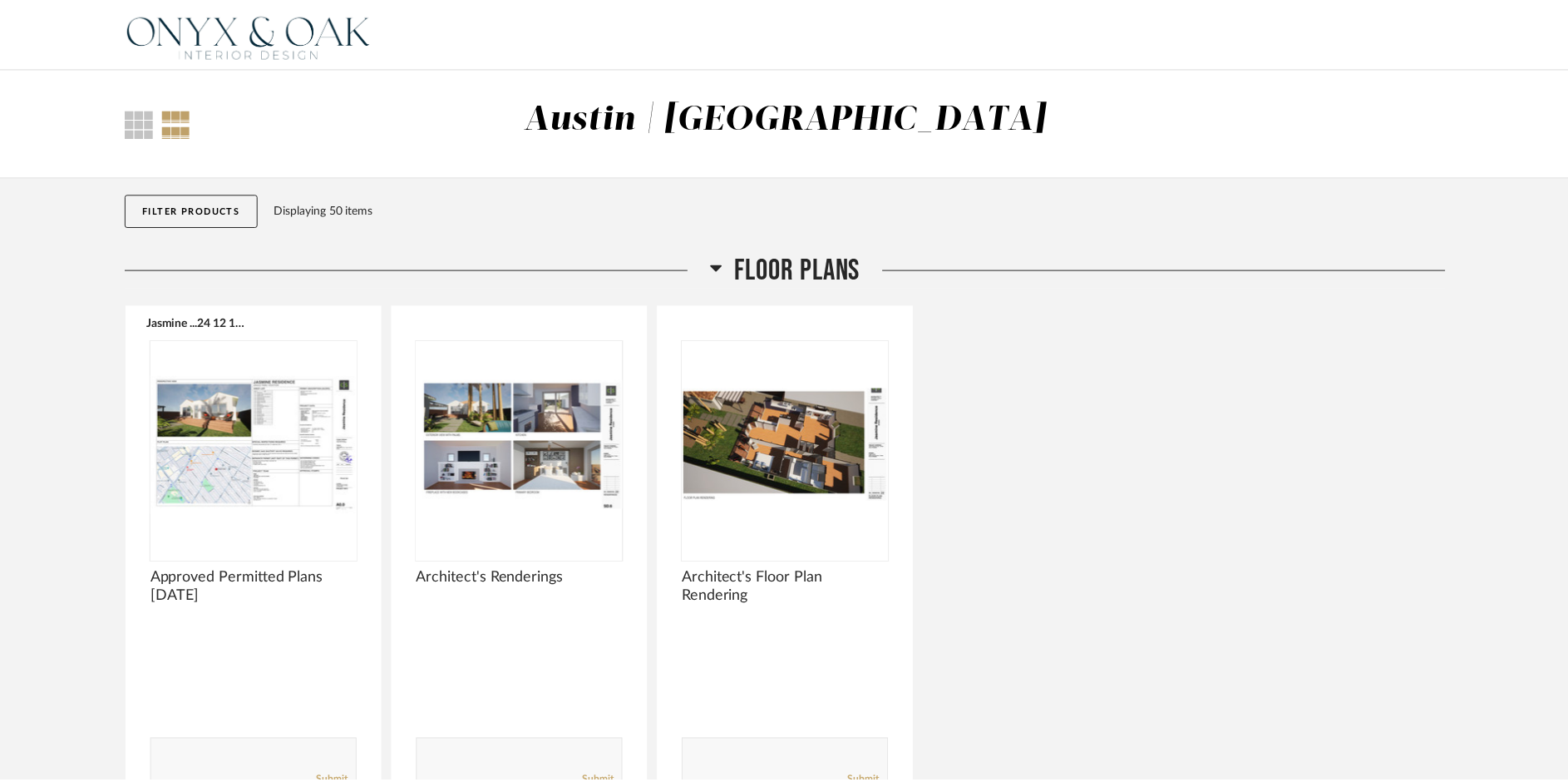
scroll to position [2494, 0]
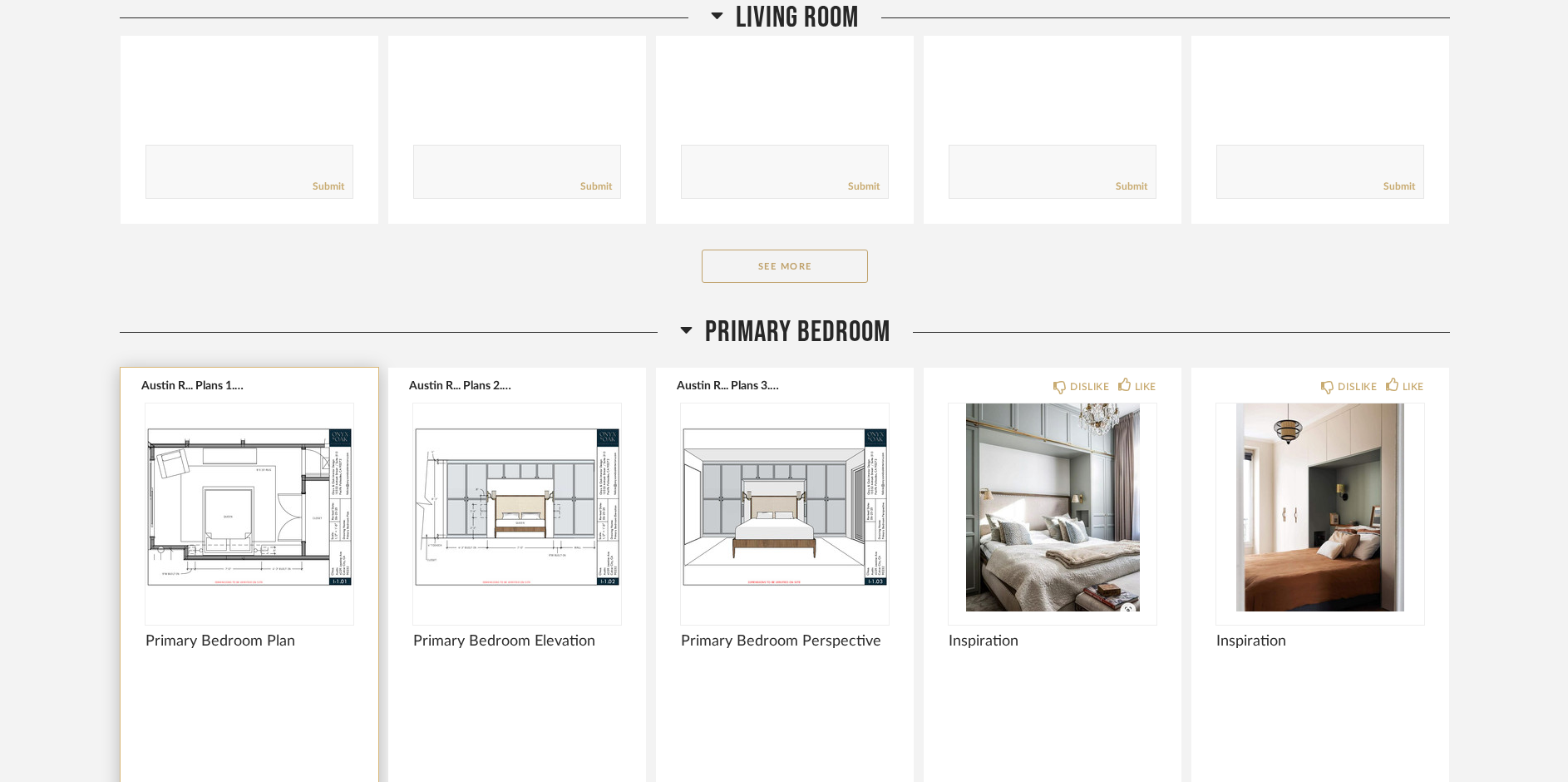
click at [251, 548] on img "0" at bounding box center [249, 507] width 208 height 208
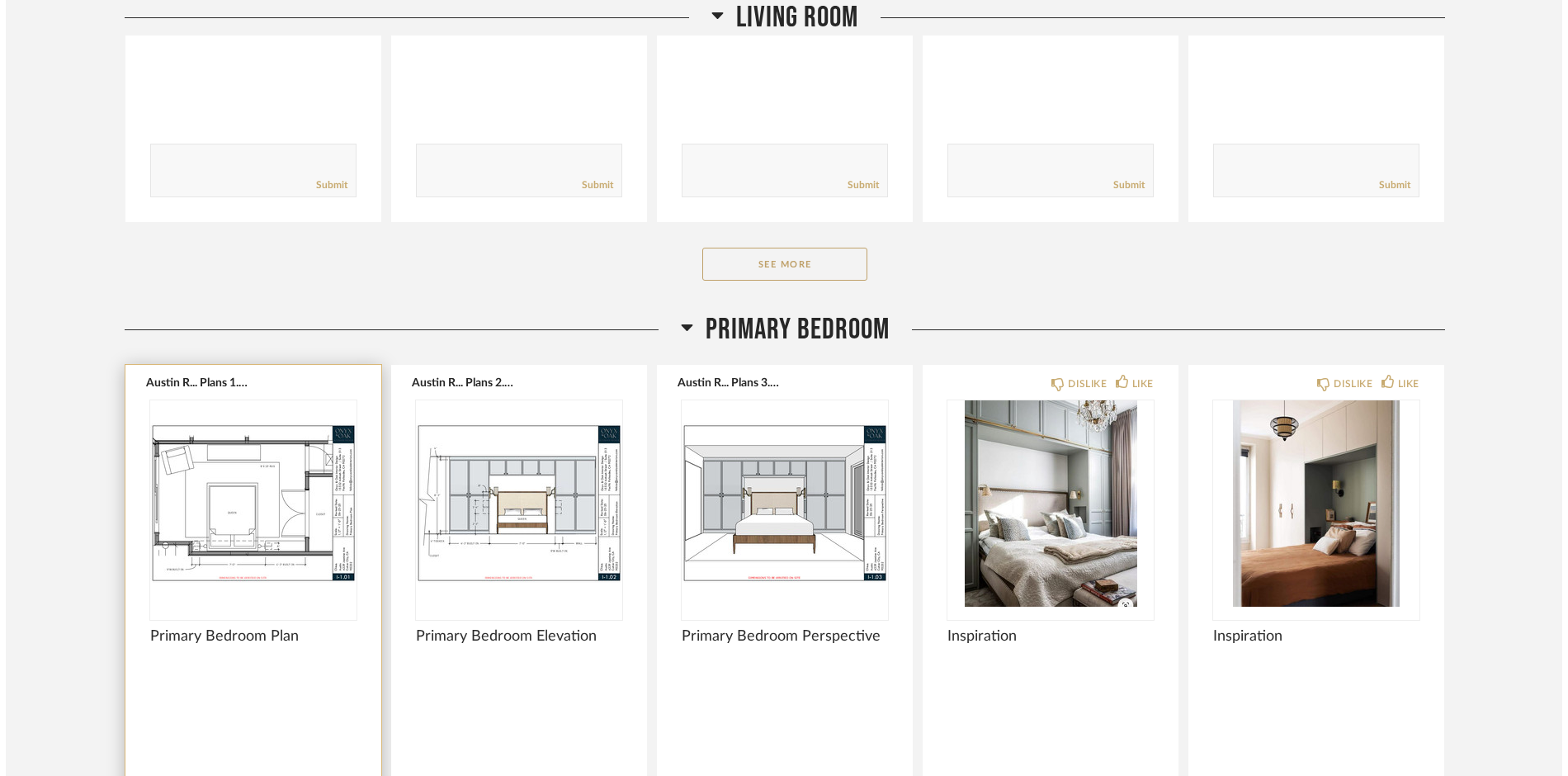
scroll to position [0, 0]
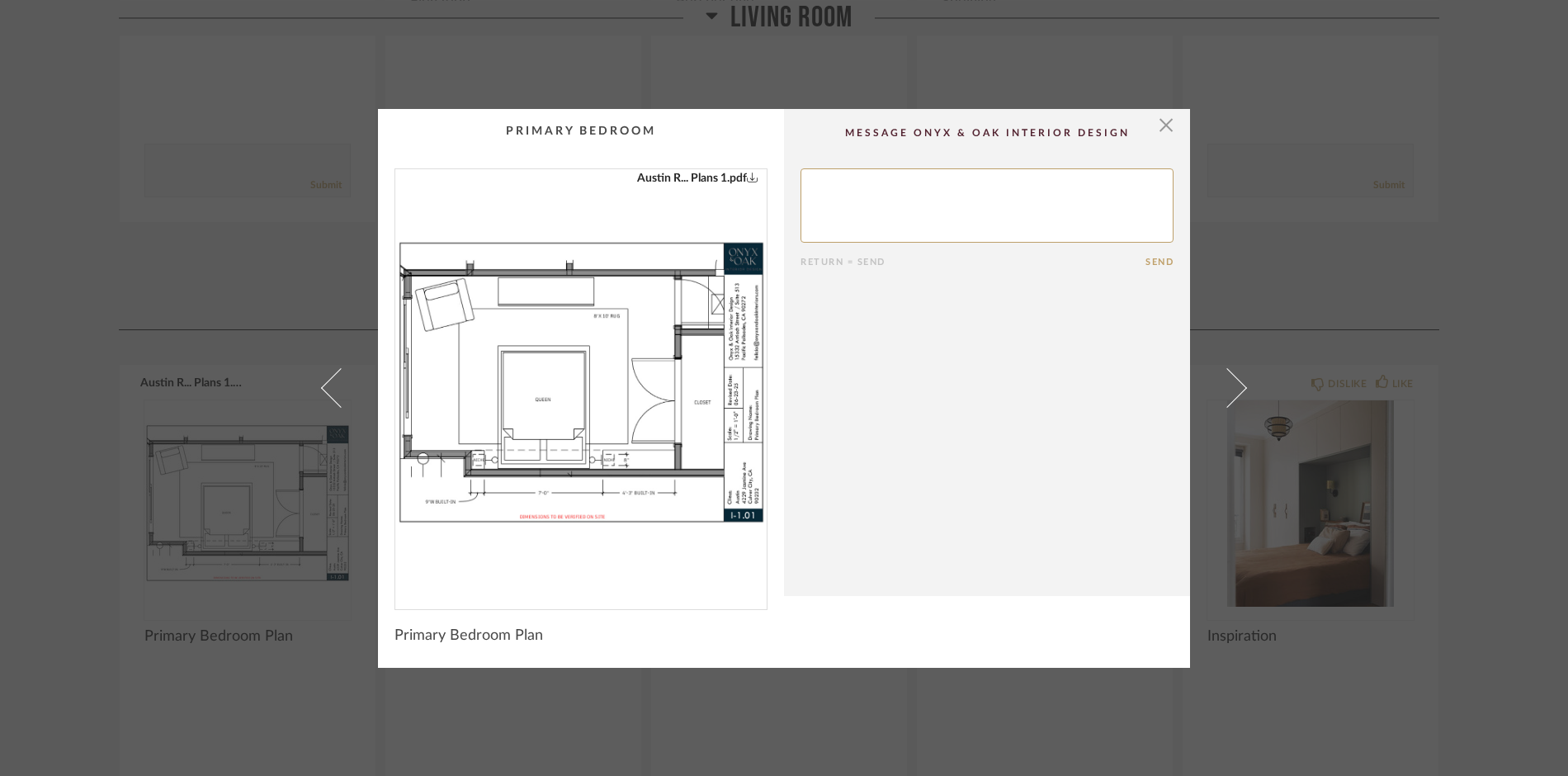
click at [249, 544] on div "× Austin R... Plans 1.pdf Return = Send Send Primary Bedroom Plan" at bounding box center [784, 388] width 1568 height 776
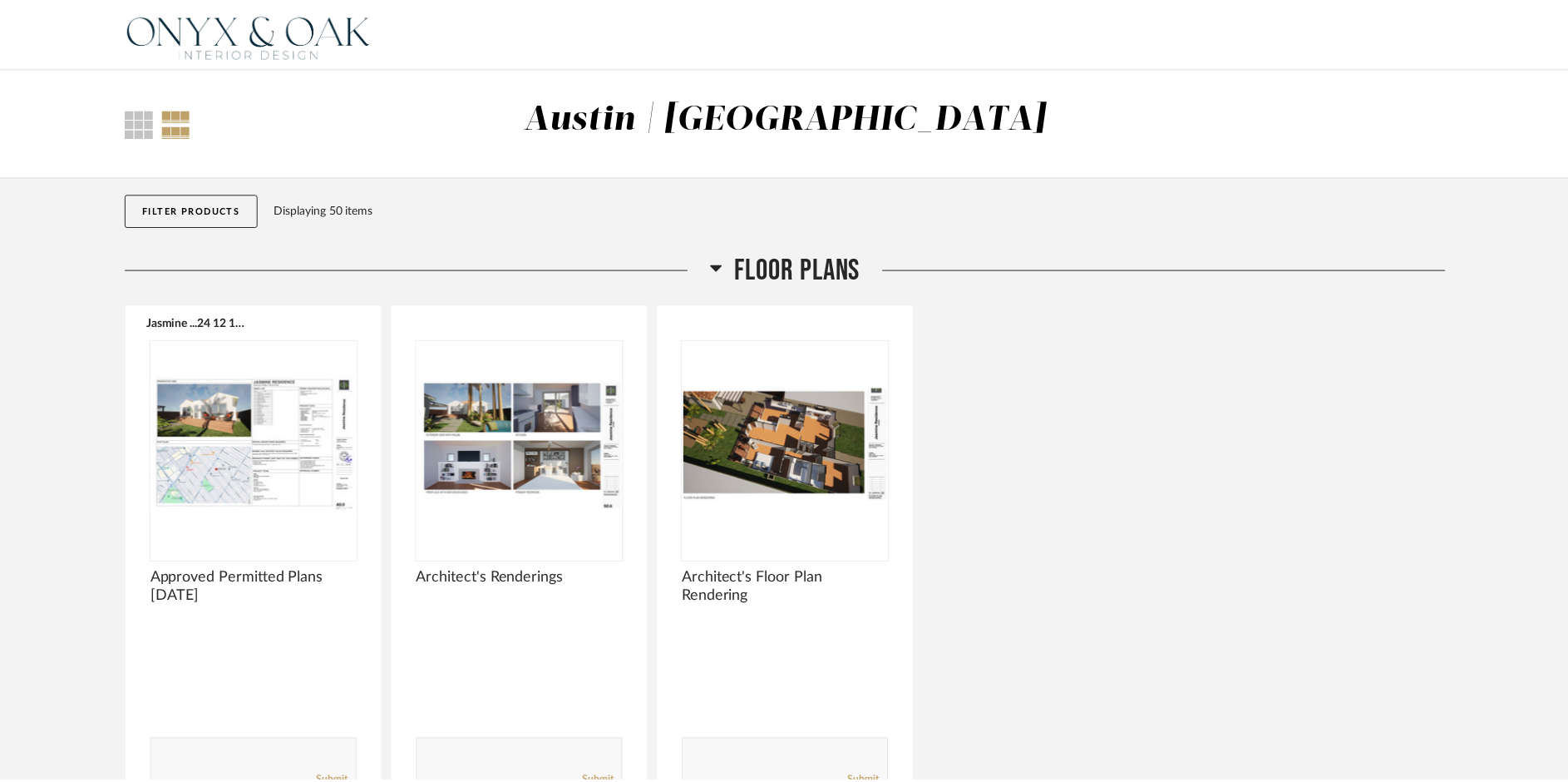
scroll to position [2494, 0]
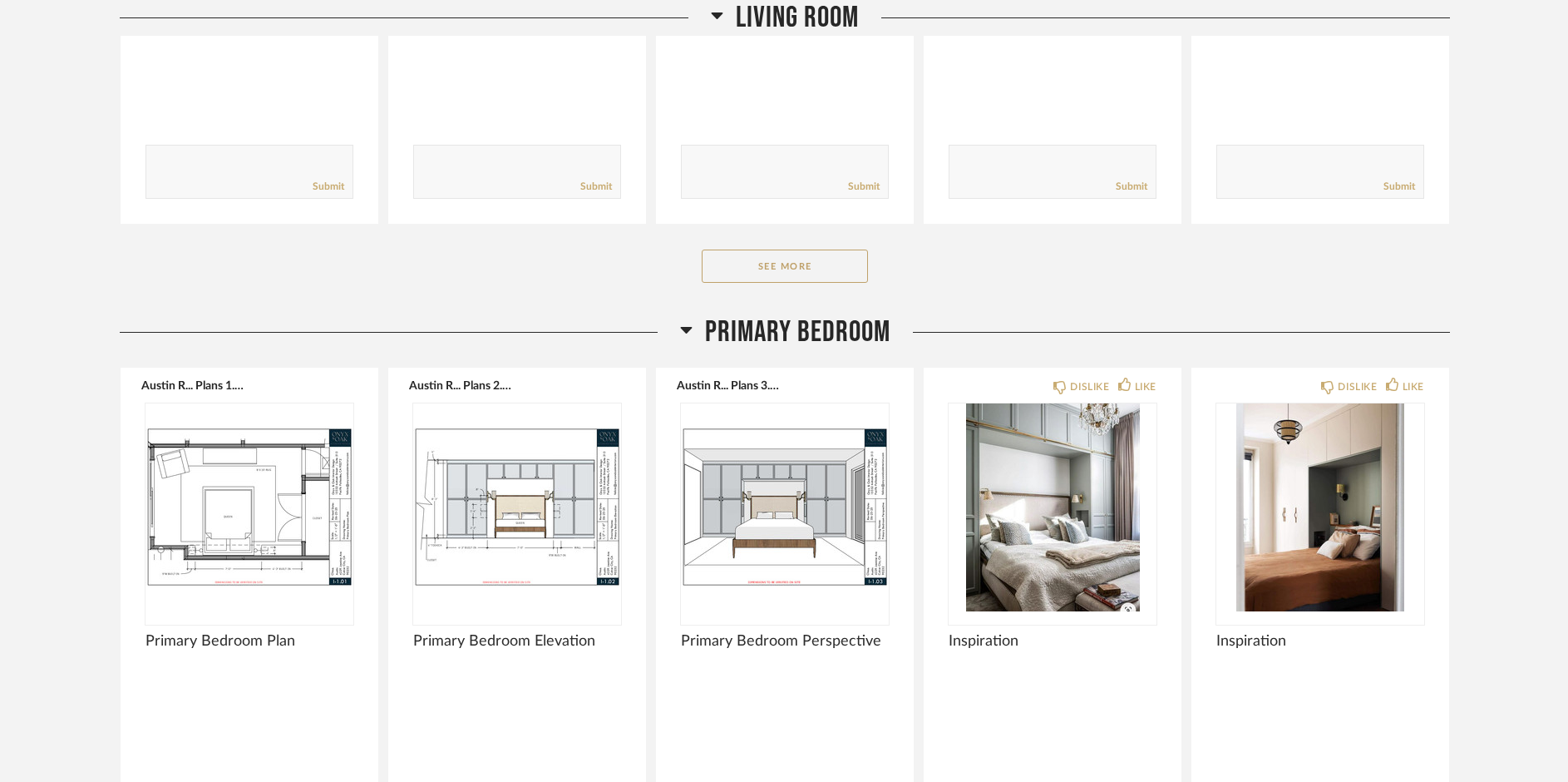
click at [251, 548] on img "0" at bounding box center [249, 507] width 208 height 208
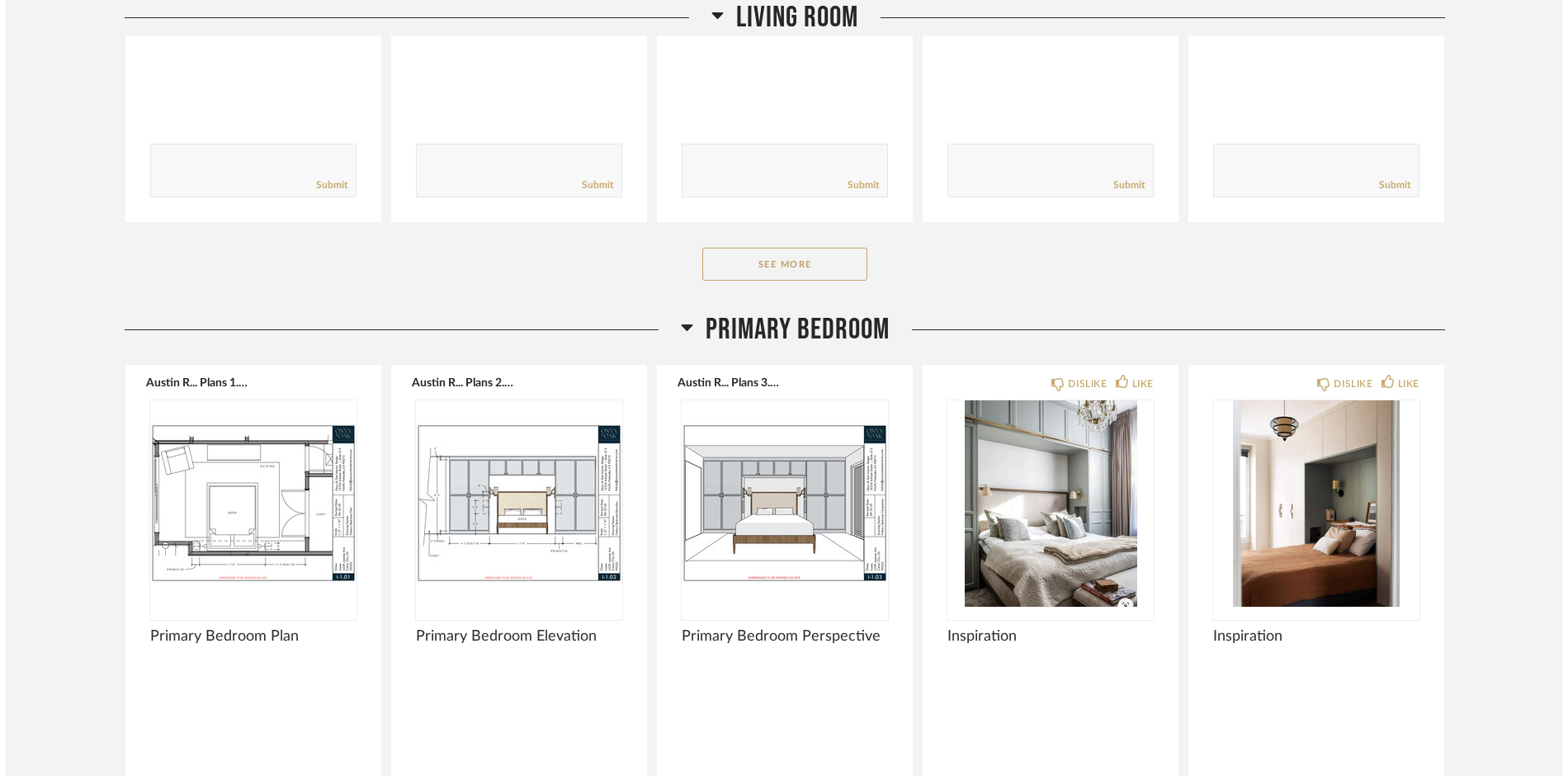
scroll to position [0, 0]
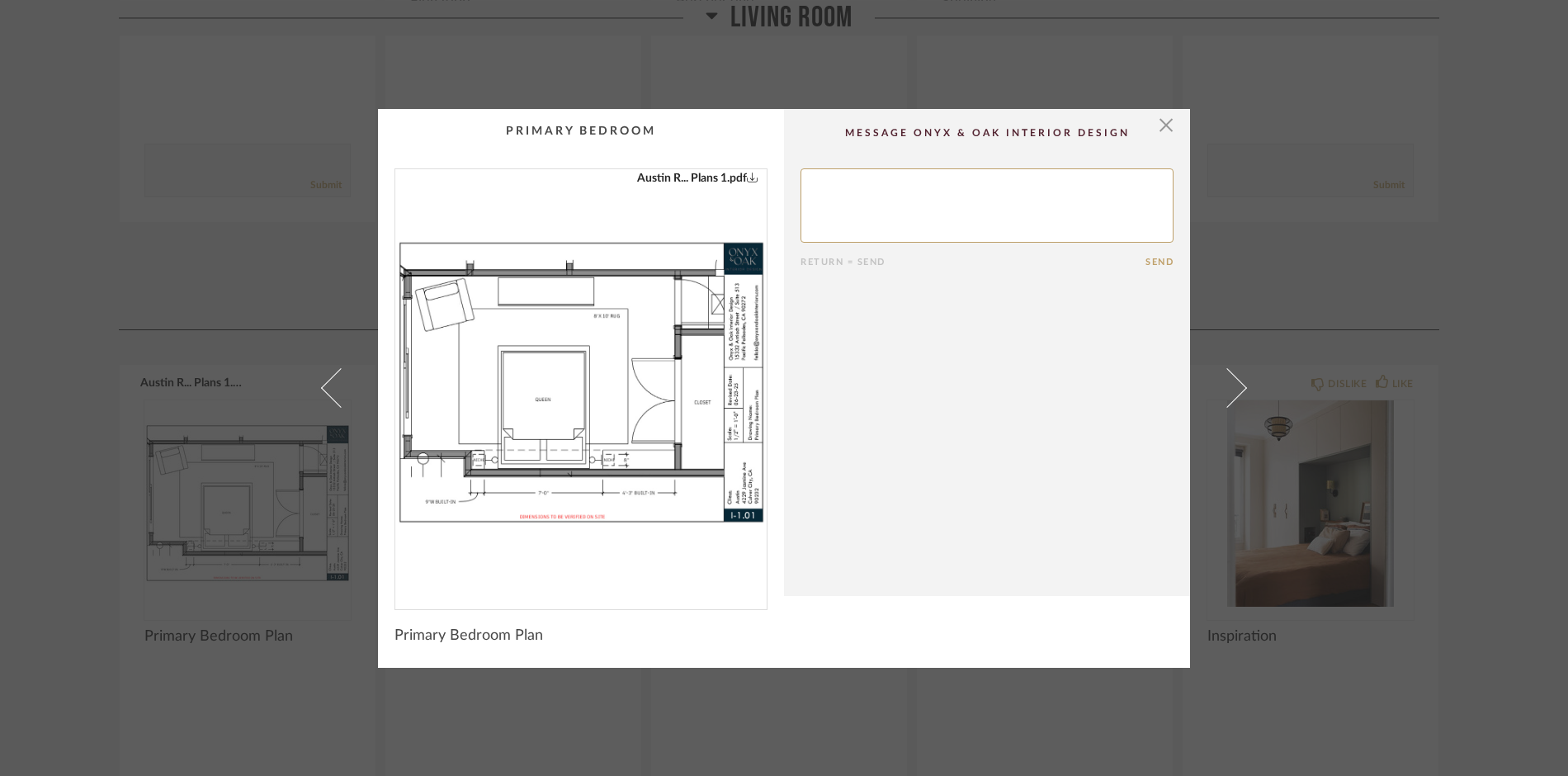
click at [249, 544] on div "× Austin R... Plans 1.pdf Return = Send Send Primary Bedroom Plan" at bounding box center [784, 388] width 1568 height 776
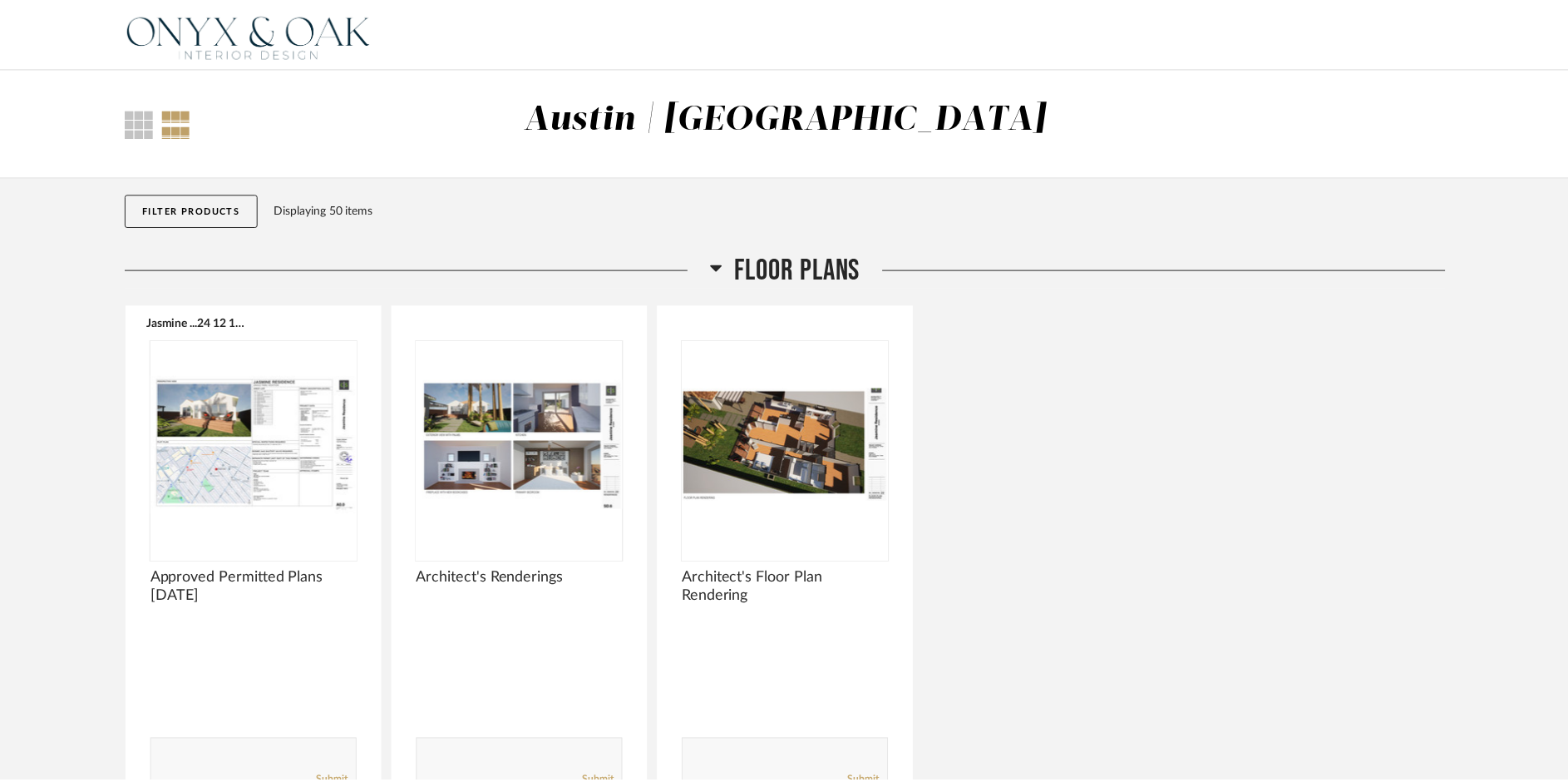
scroll to position [2494, 0]
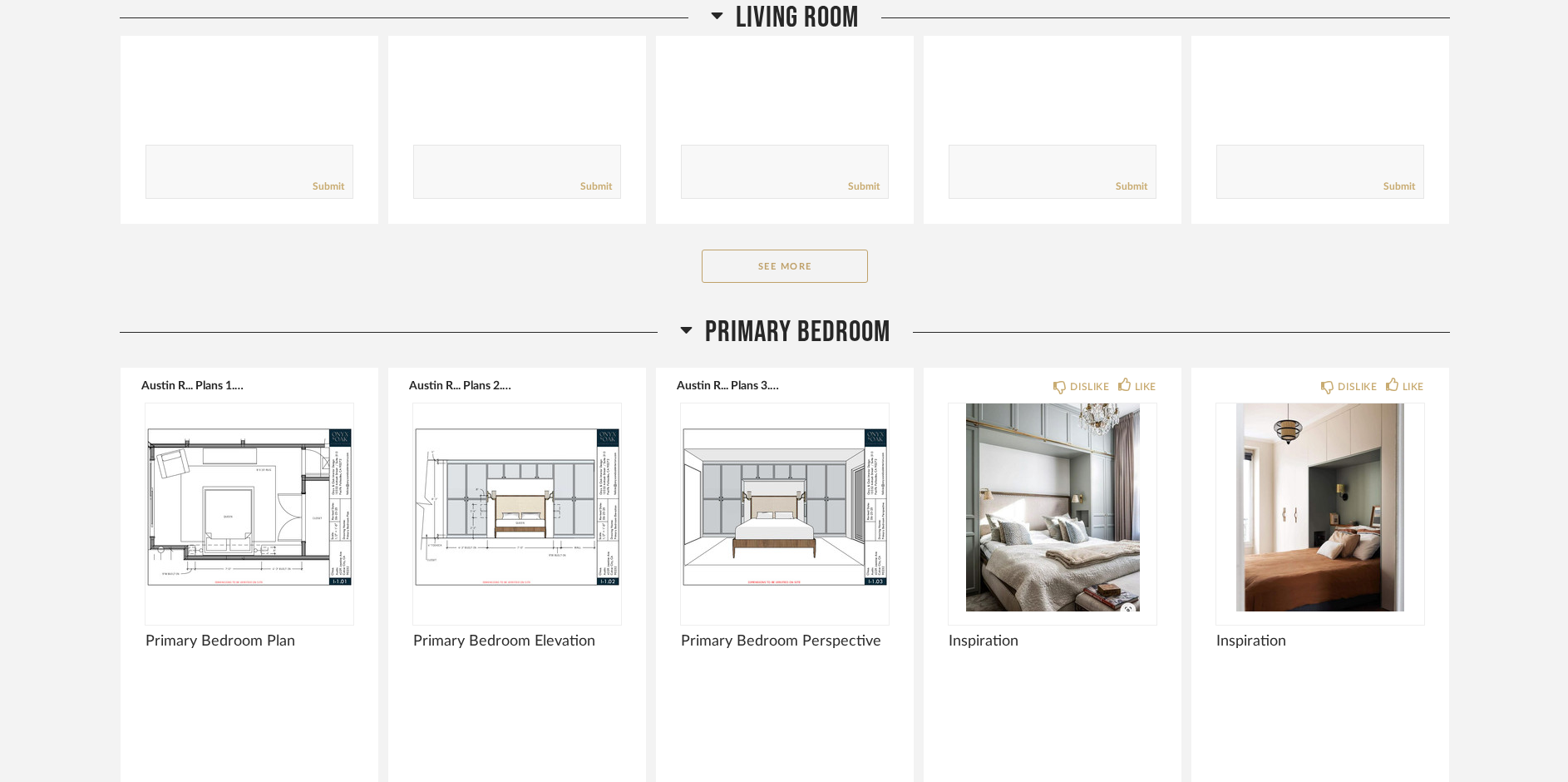
click at [251, 548] on img "0" at bounding box center [249, 507] width 208 height 208
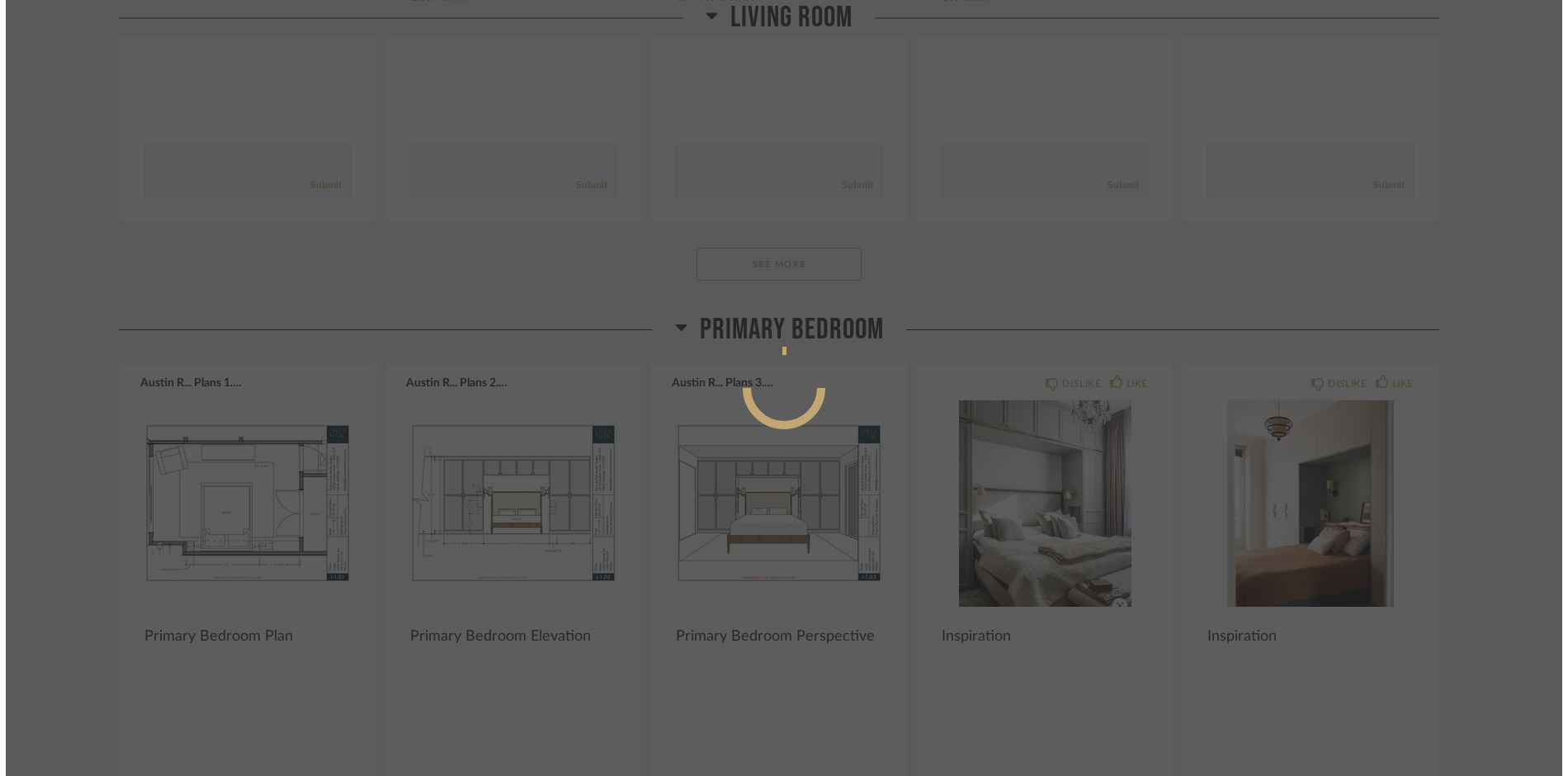
scroll to position [0, 0]
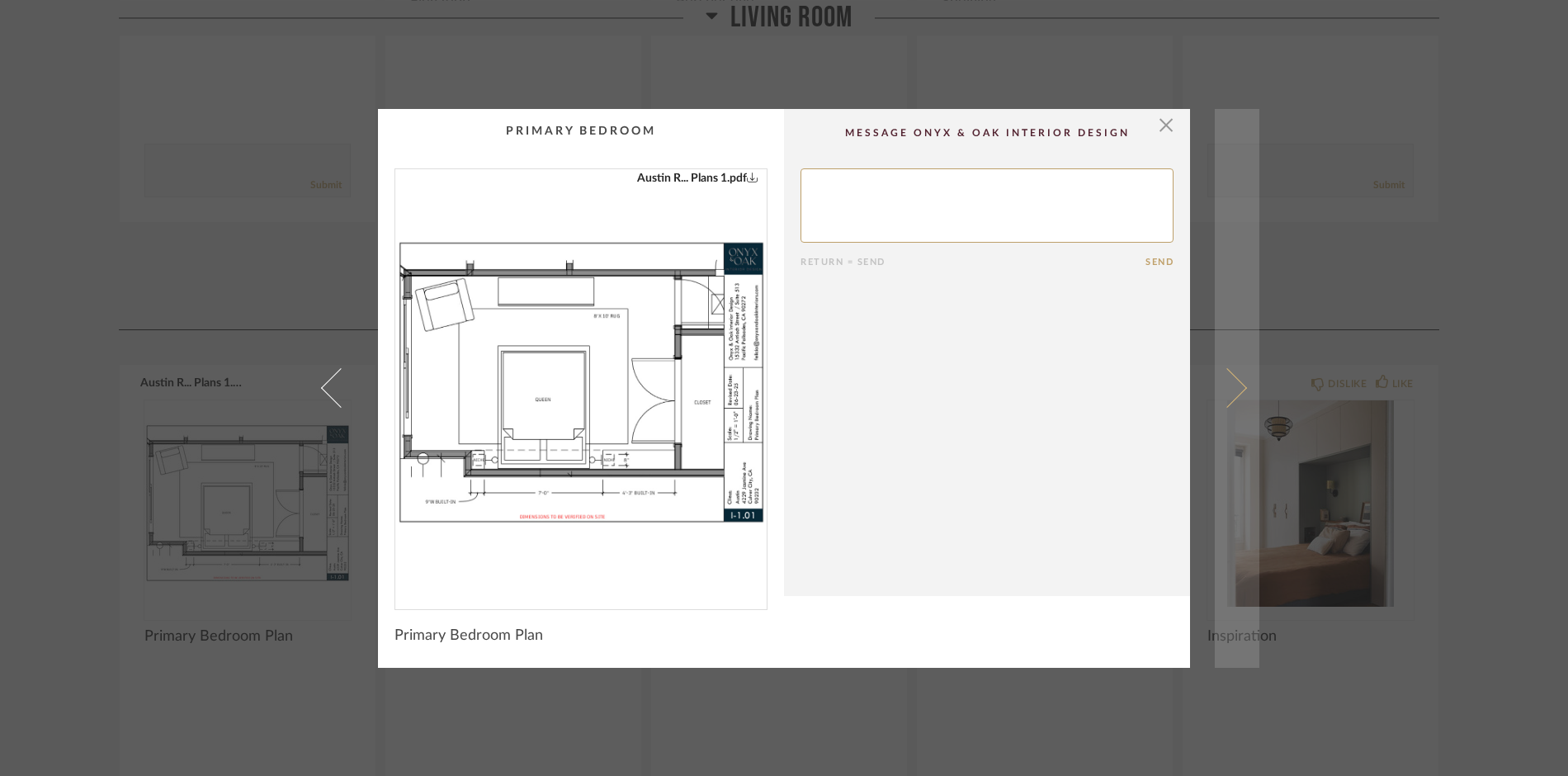
click at [1226, 386] on span at bounding box center [1227, 388] width 39 height 39
